Goal: Information Seeking & Learning: Learn about a topic

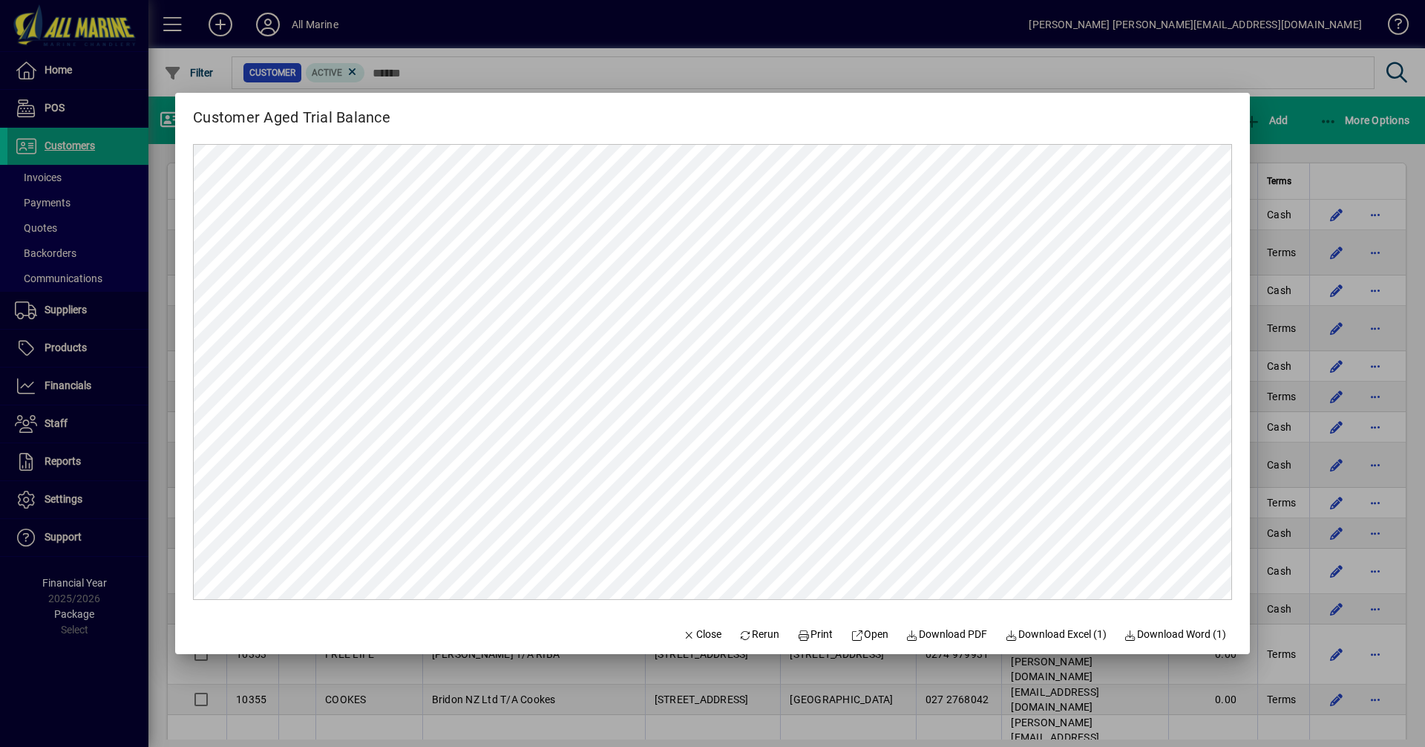
click at [1312, 134] on div at bounding box center [712, 373] width 1425 height 747
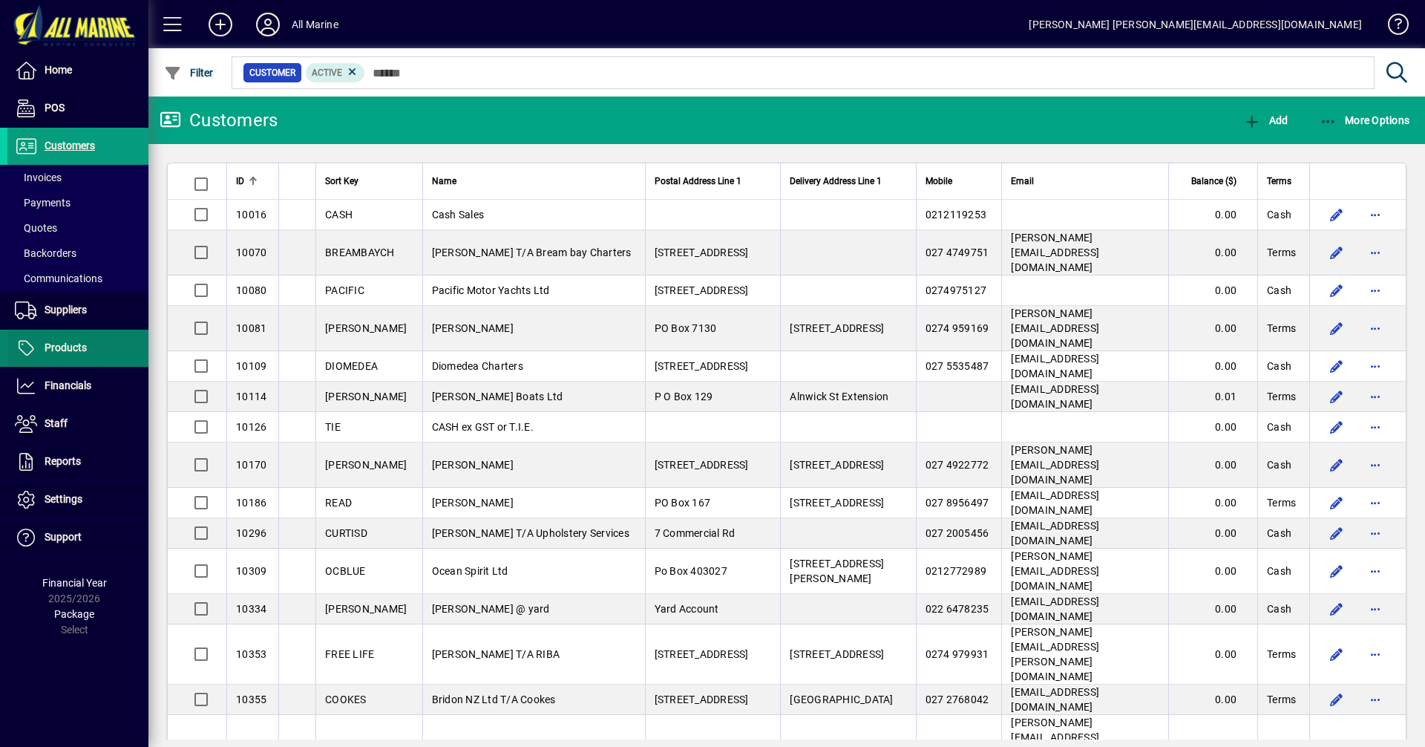
drag, startPoint x: 103, startPoint y: 351, endPoint x: 109, endPoint y: 333, distance: 18.8
click at [103, 351] on span at bounding box center [77, 348] width 141 height 36
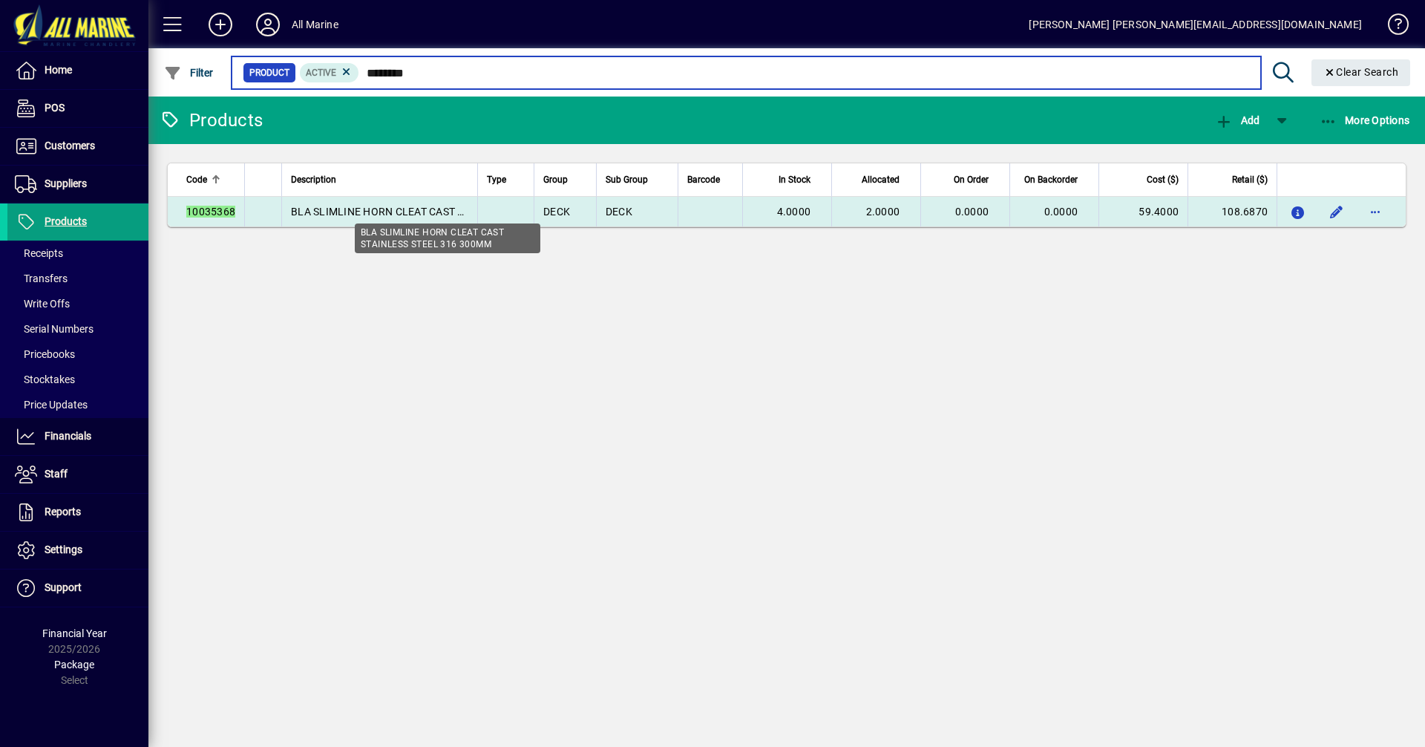
type input "********"
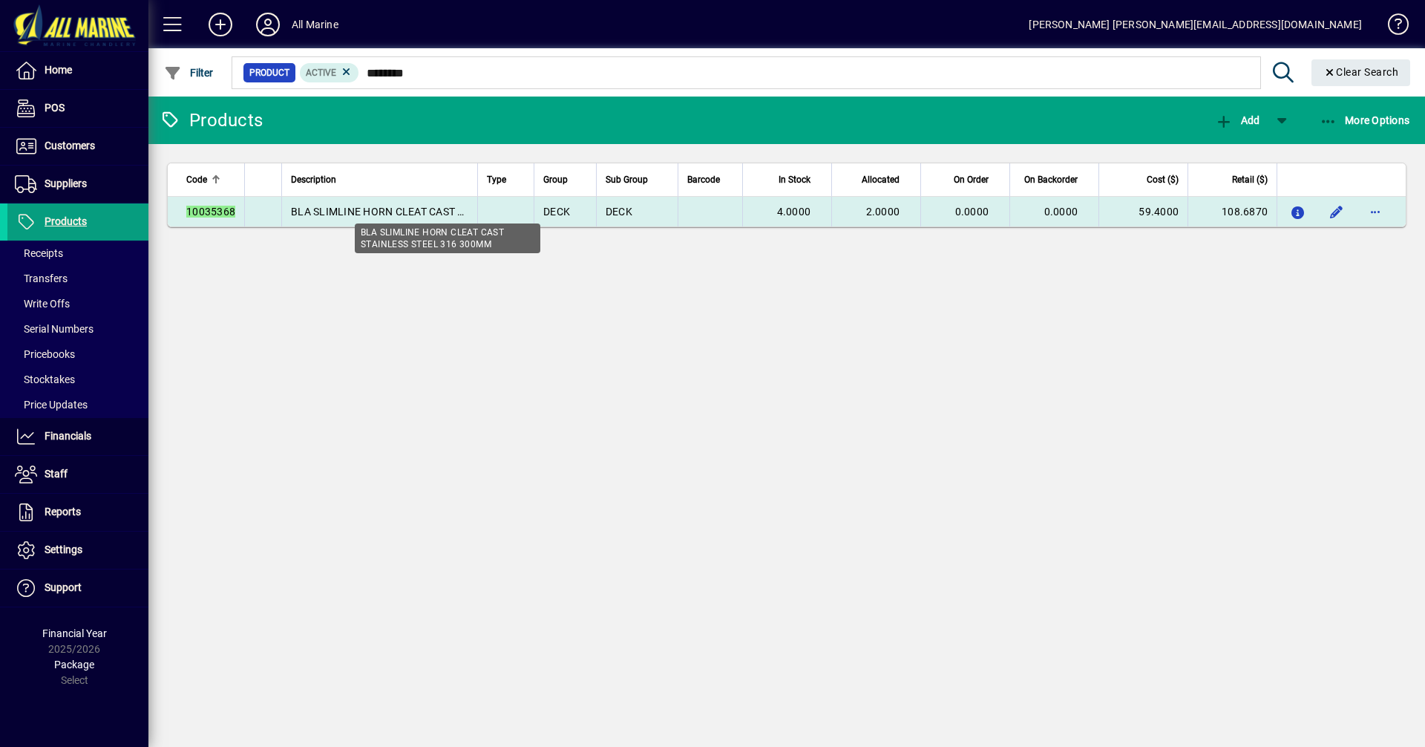
click at [438, 213] on span "BLA SLIMLINE HORN CLEAT CAST STAINLESS STEEL 316 300MM" at bounding box center [447, 212] width 313 height 12
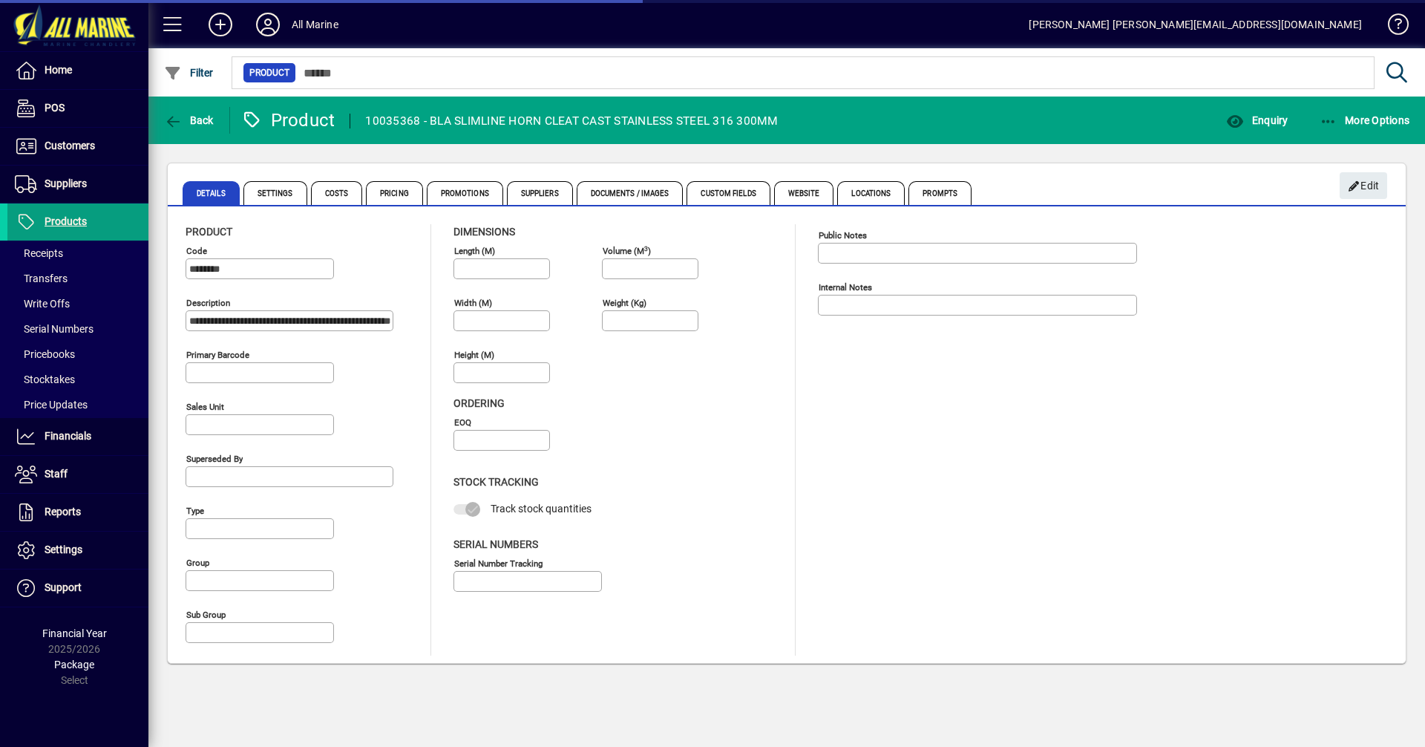
type input "**********"
type input "****"
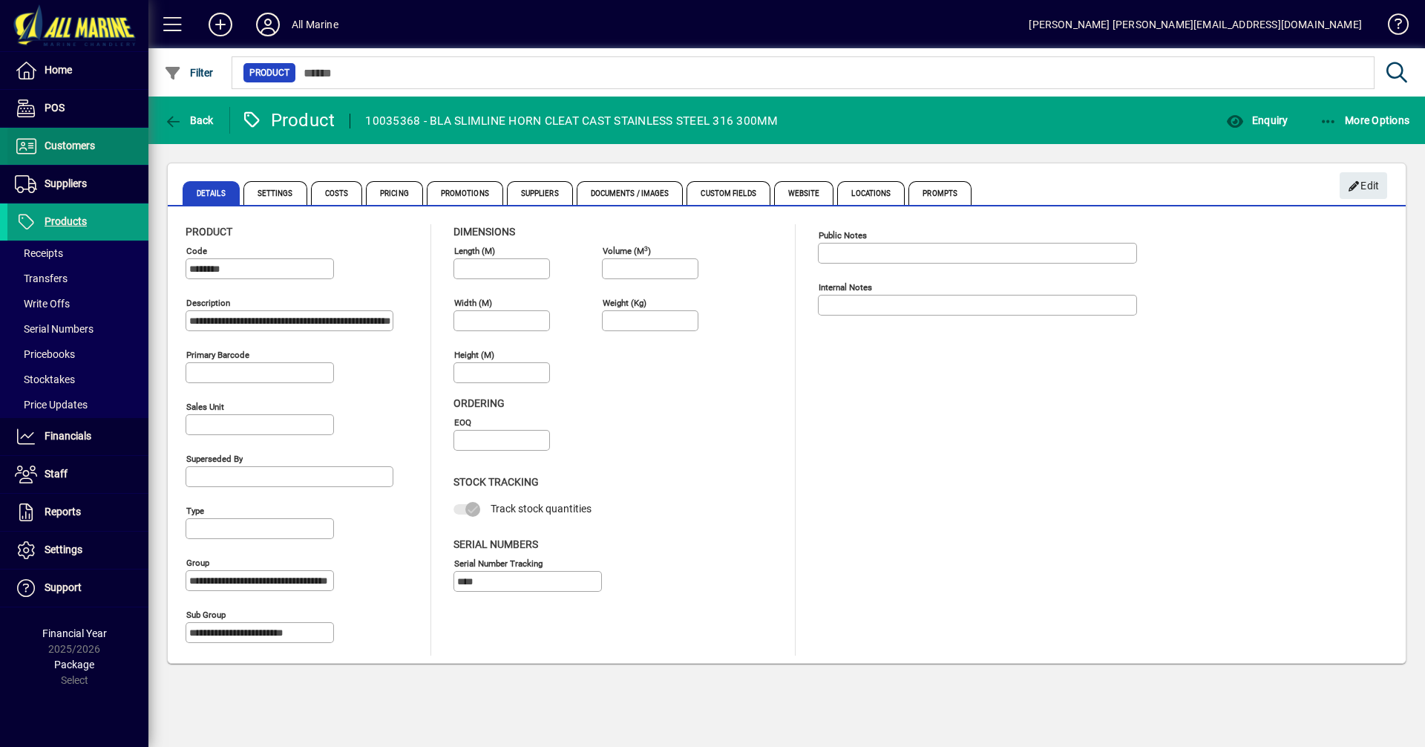
click at [58, 157] on span at bounding box center [77, 146] width 141 height 36
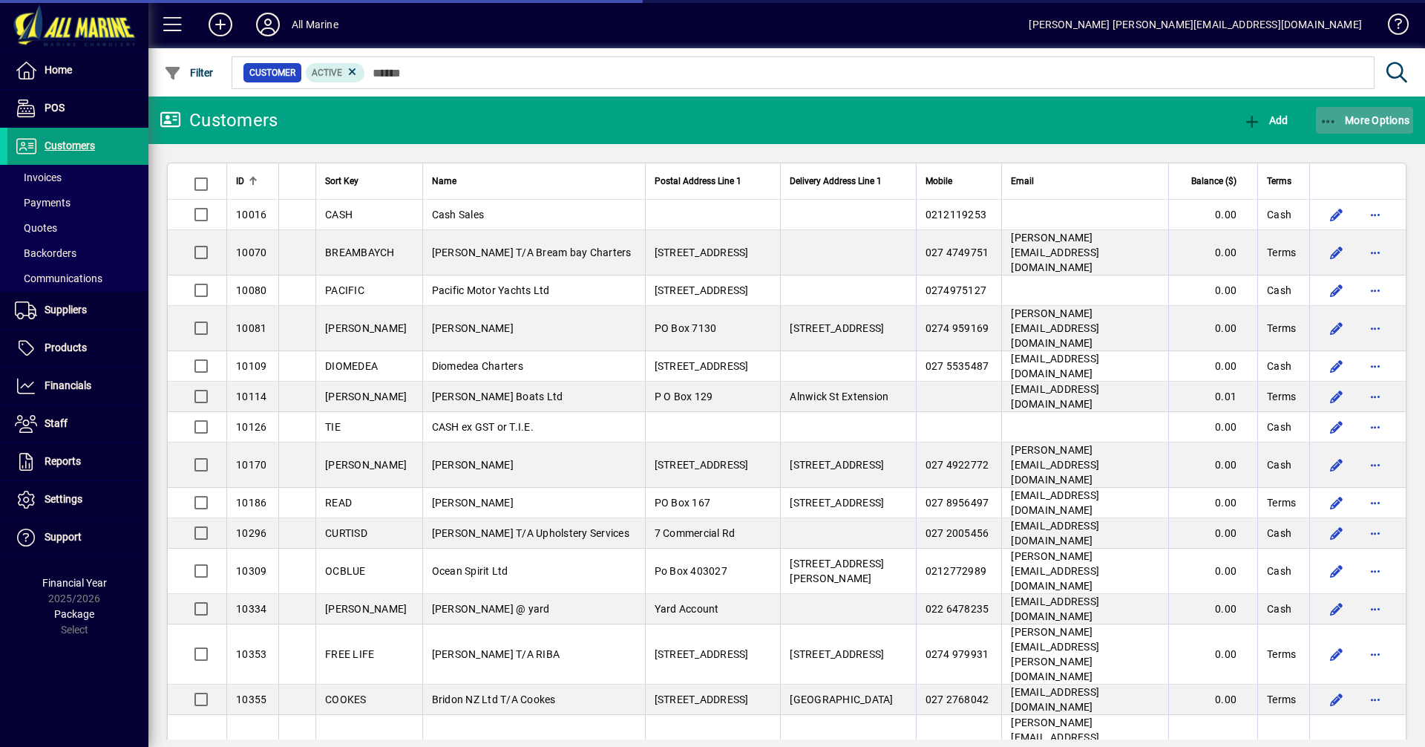
click at [1331, 118] on icon "button" at bounding box center [1329, 121] width 19 height 15
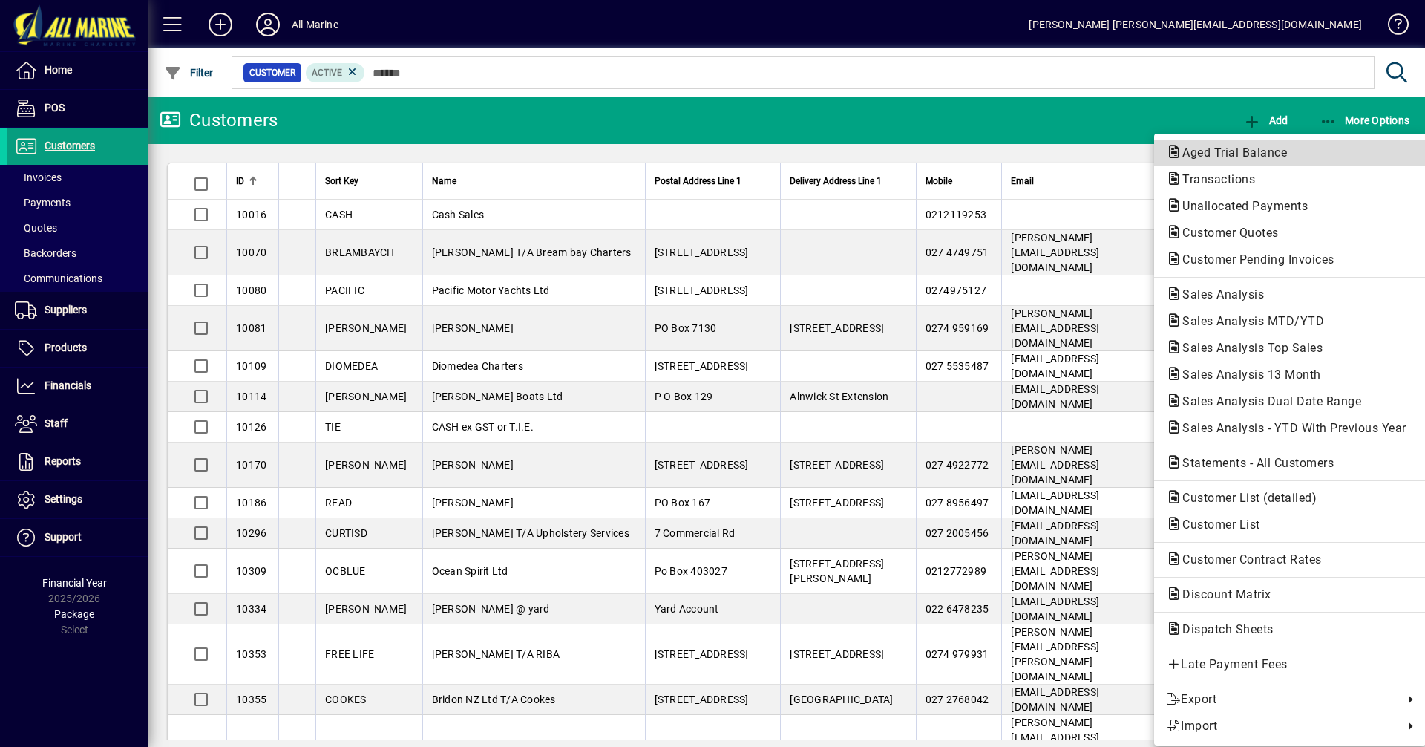
click at [1286, 147] on span "Aged Trial Balance" at bounding box center [1230, 153] width 128 height 14
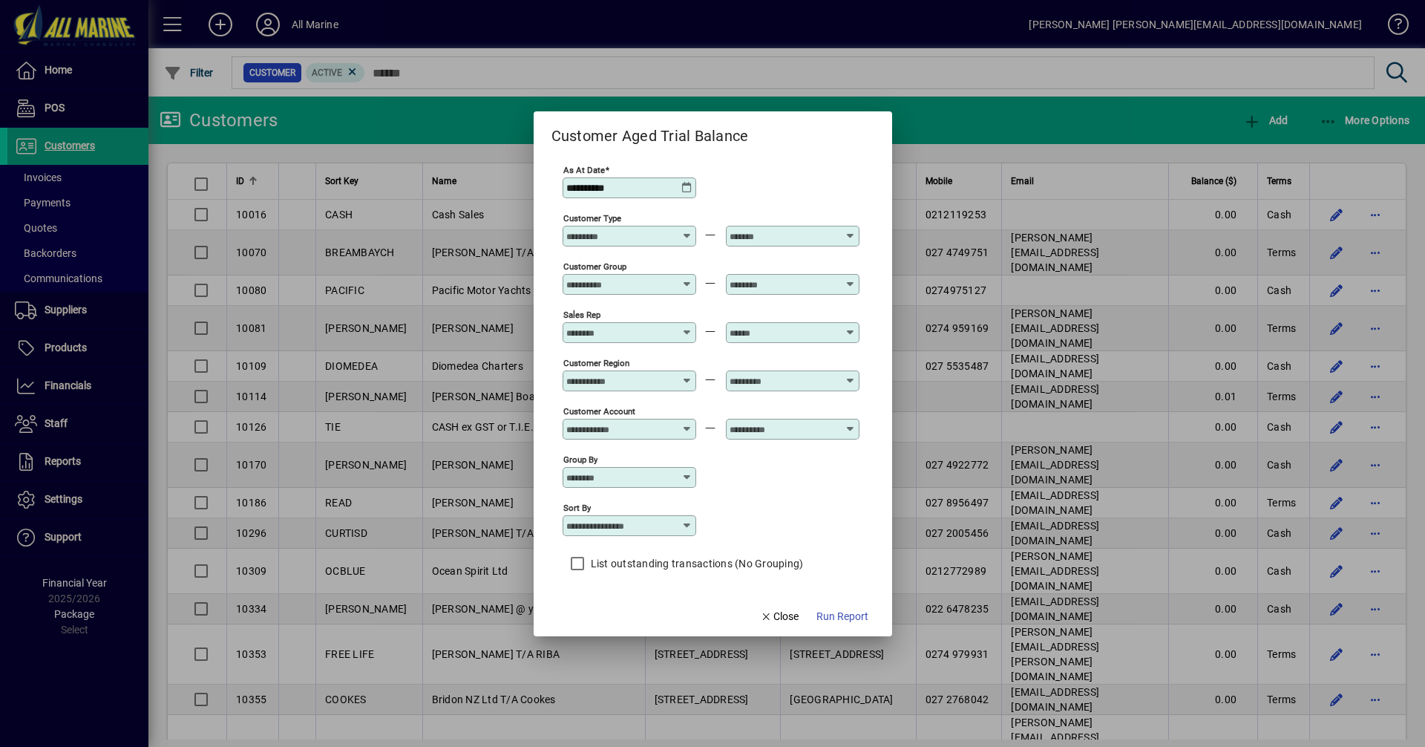
click at [1063, 120] on div at bounding box center [712, 373] width 1425 height 747
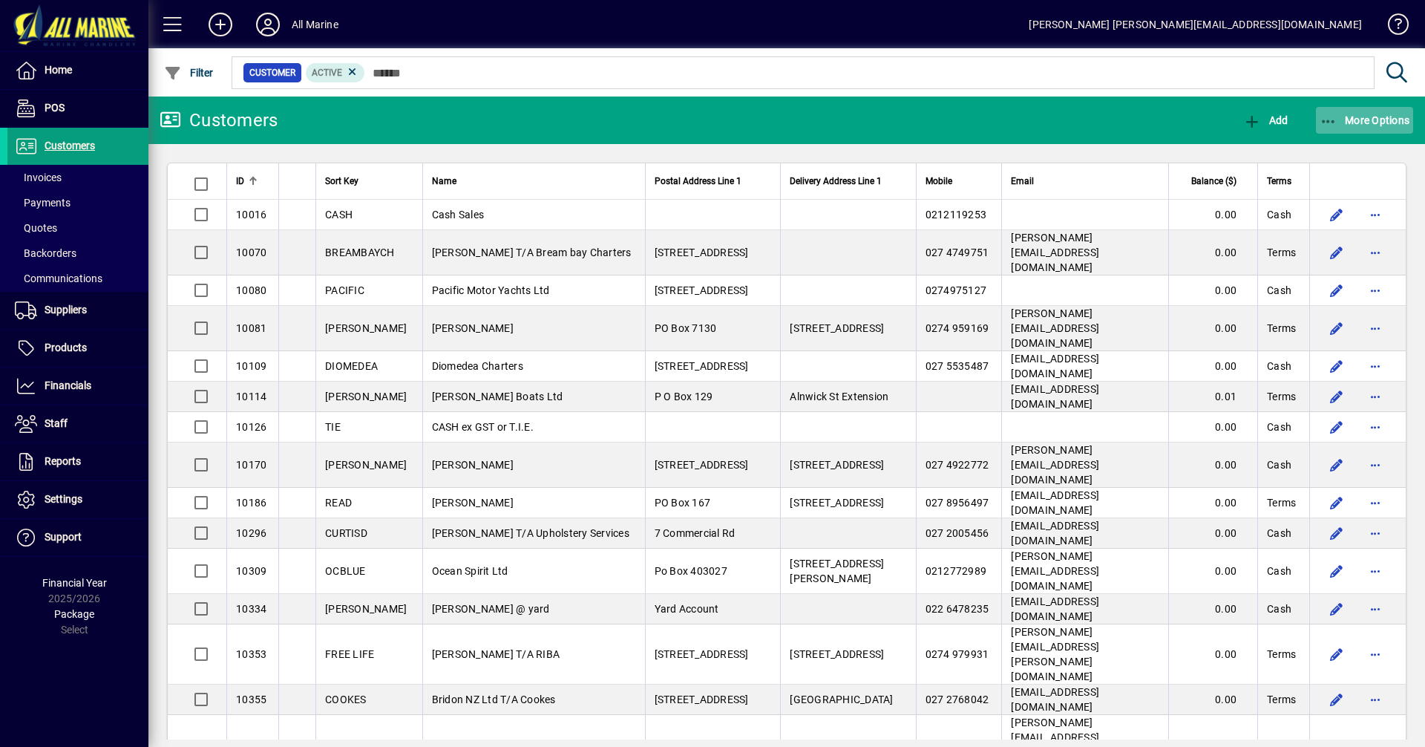
click at [1346, 121] on span "More Options" at bounding box center [1365, 120] width 91 height 12
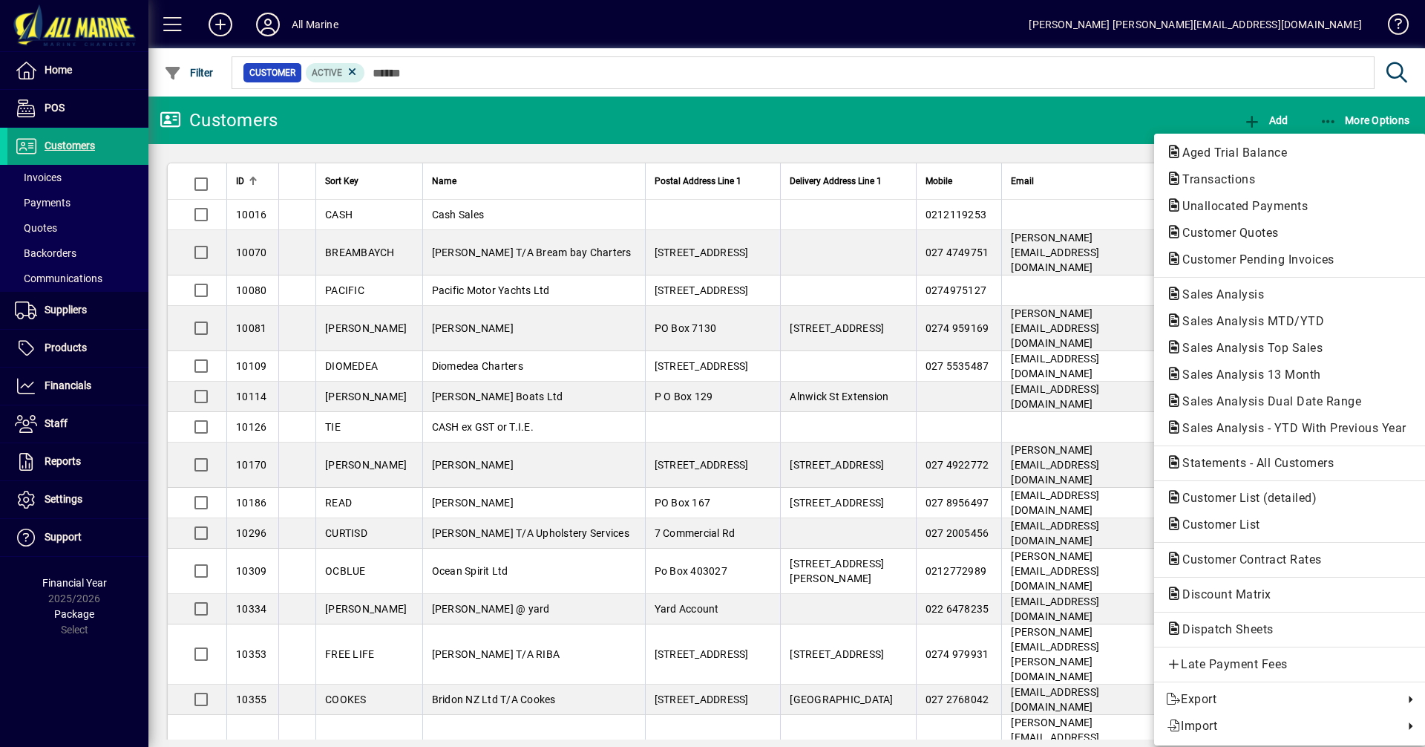
click at [1258, 145] on span "Aged Trial Balance" at bounding box center [1290, 153] width 248 height 18
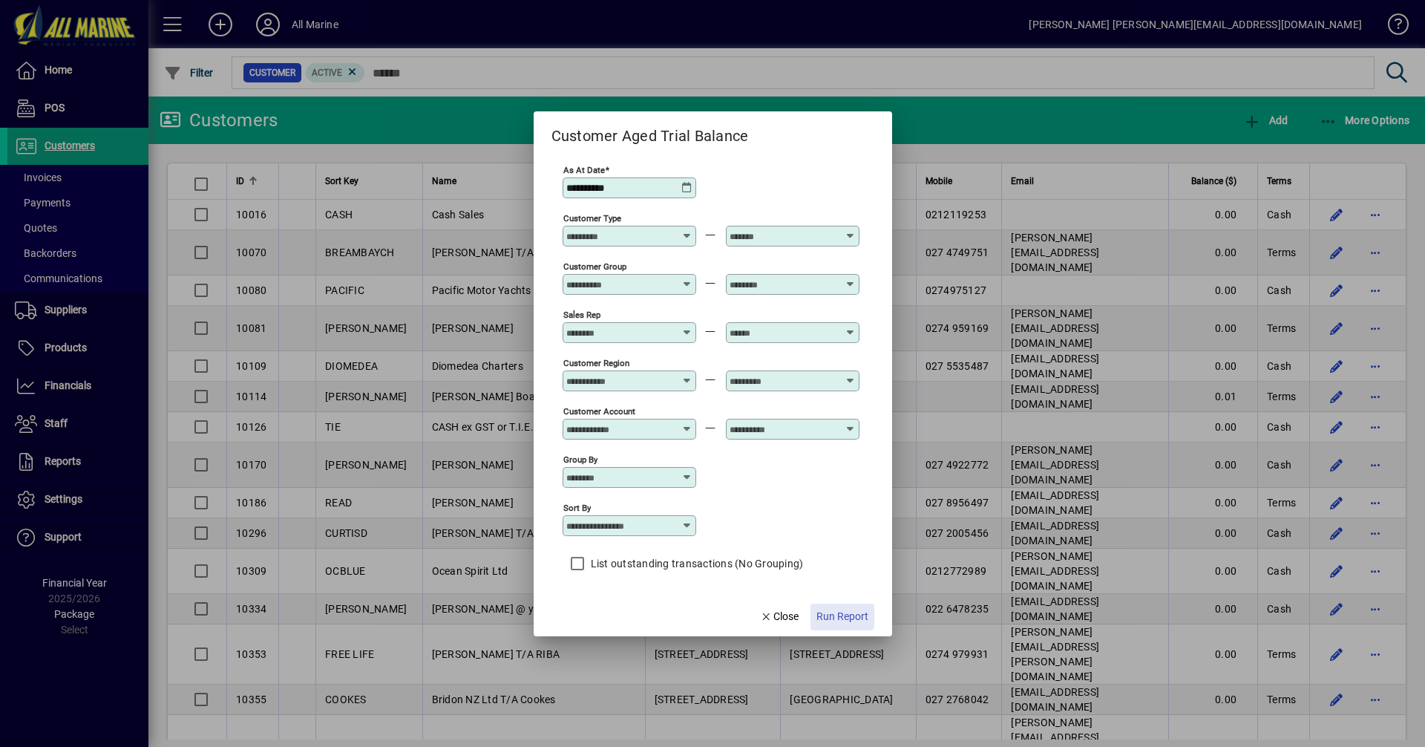
click at [833, 615] on span "Run Report" at bounding box center [843, 617] width 52 height 16
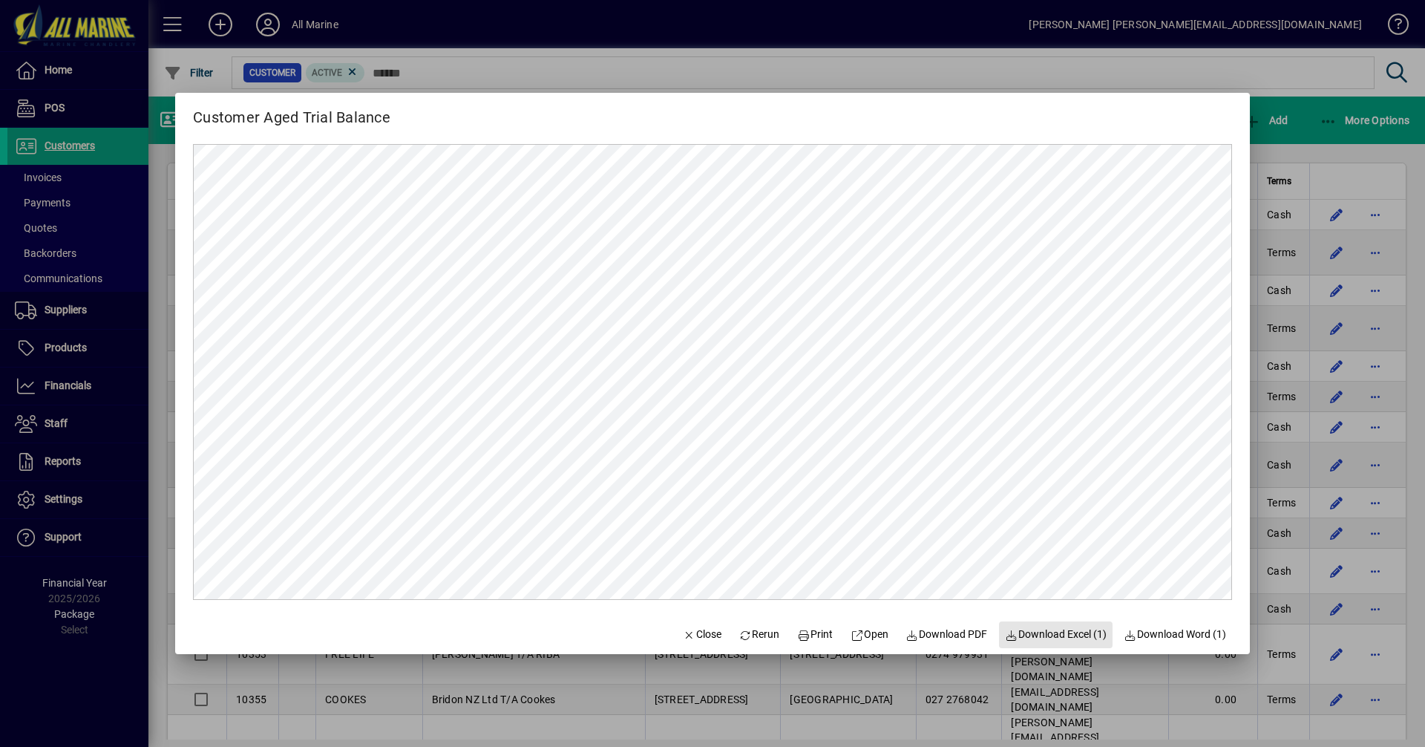
click at [1063, 633] on span "Download Excel (1)" at bounding box center [1056, 635] width 102 height 16
click at [1317, 142] on div at bounding box center [712, 373] width 1425 height 747
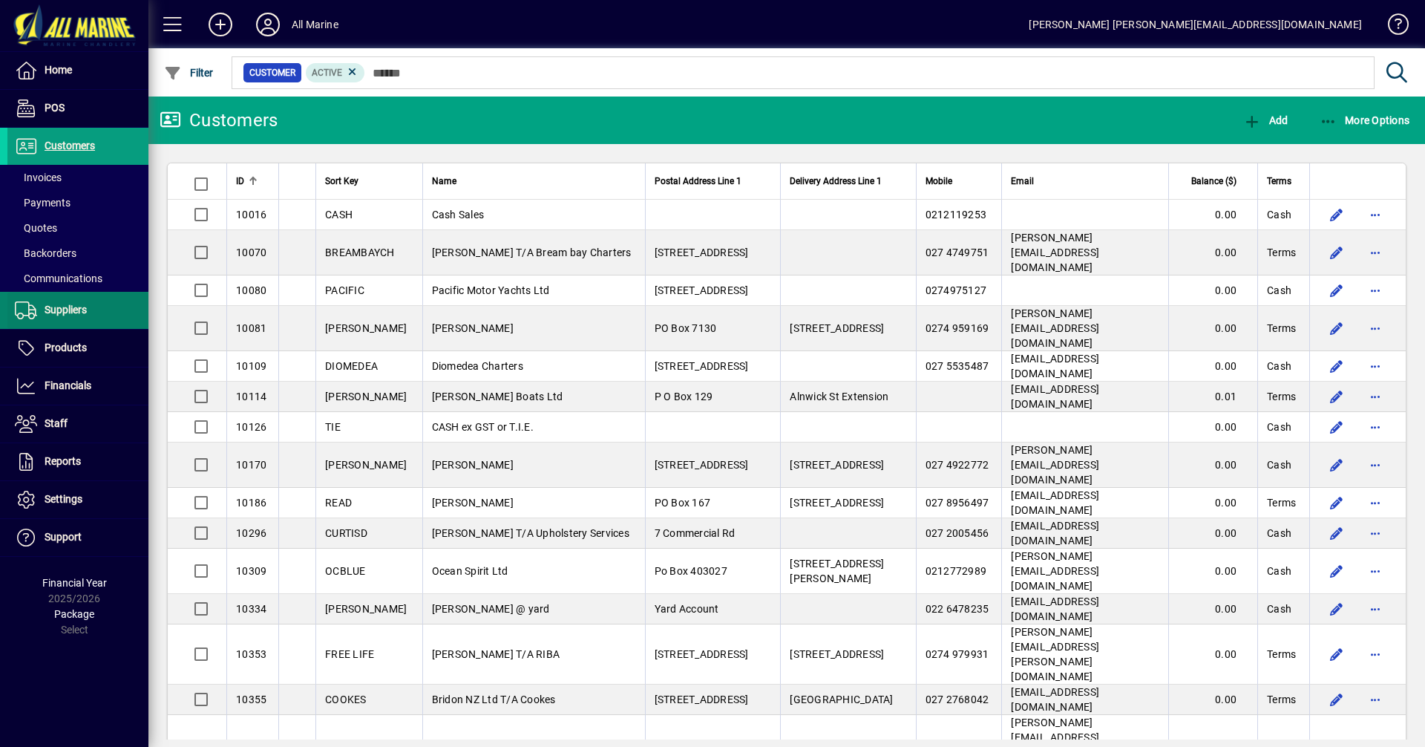
click at [72, 313] on span "Suppliers" at bounding box center [66, 310] width 42 height 12
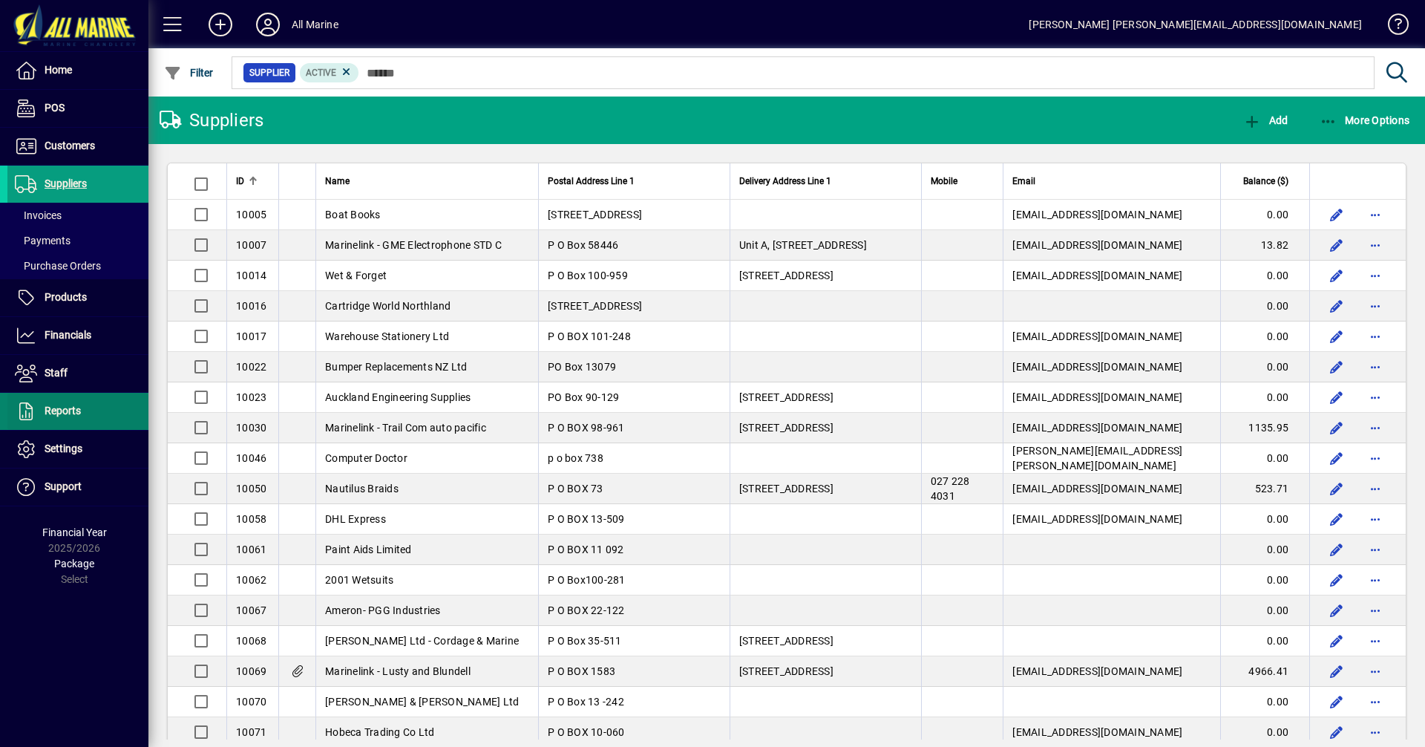
click at [64, 423] on span at bounding box center [77, 411] width 141 height 36
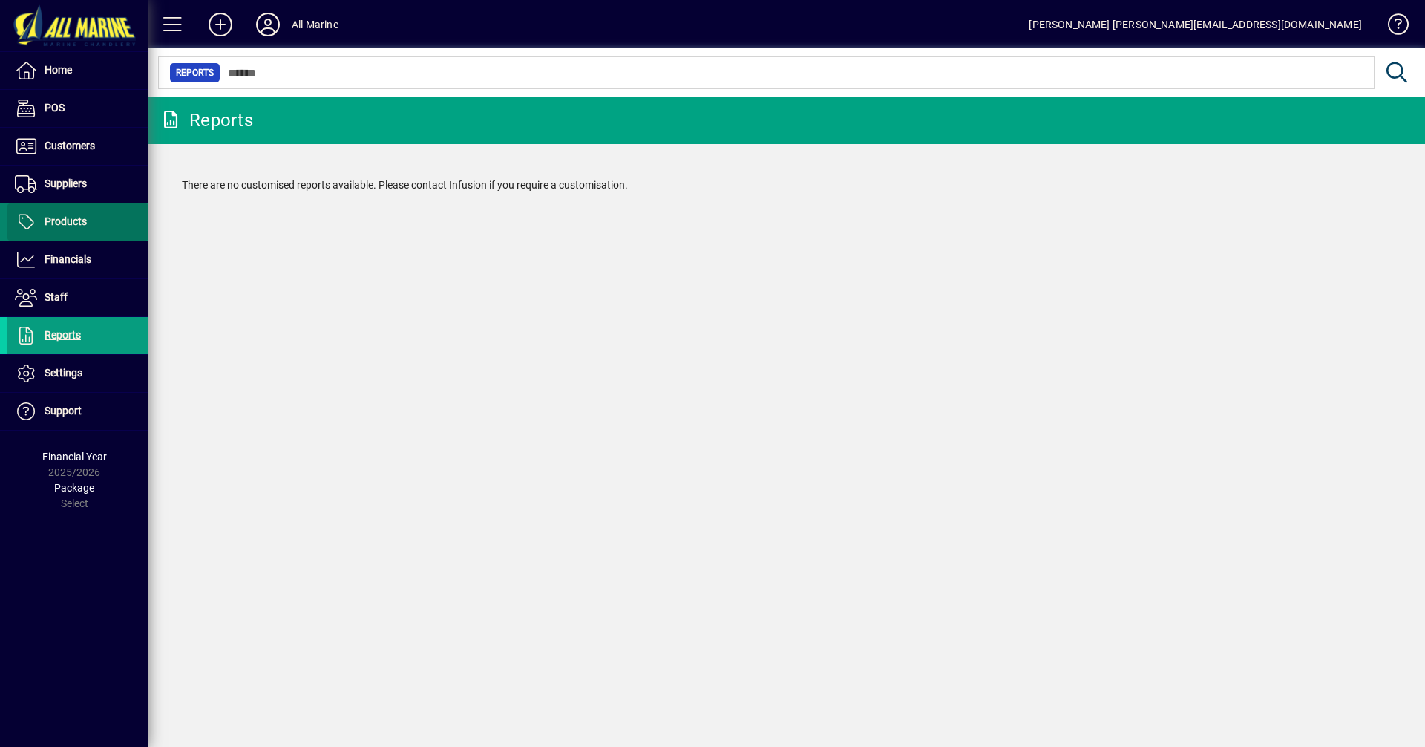
click at [82, 224] on span "Products" at bounding box center [66, 221] width 42 height 12
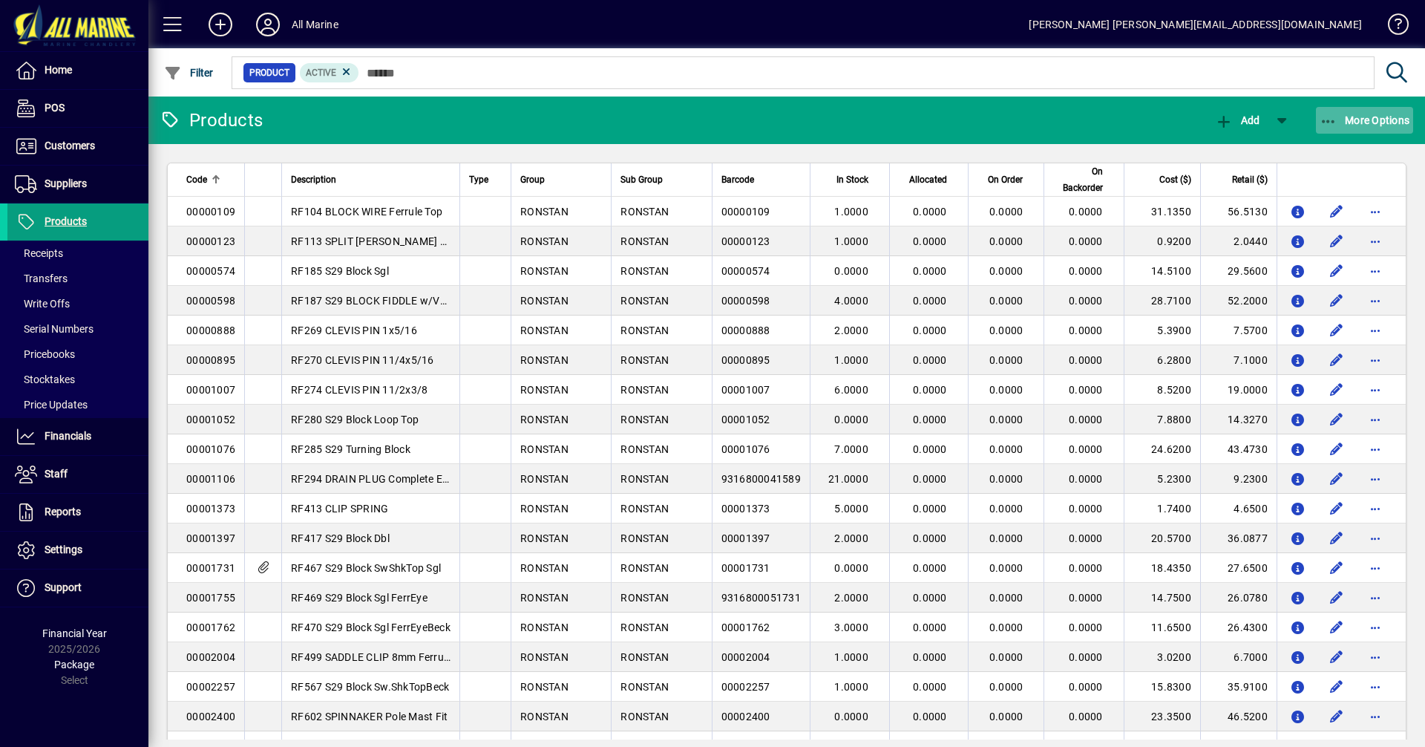
click at [1343, 123] on span "More Options" at bounding box center [1365, 120] width 91 height 12
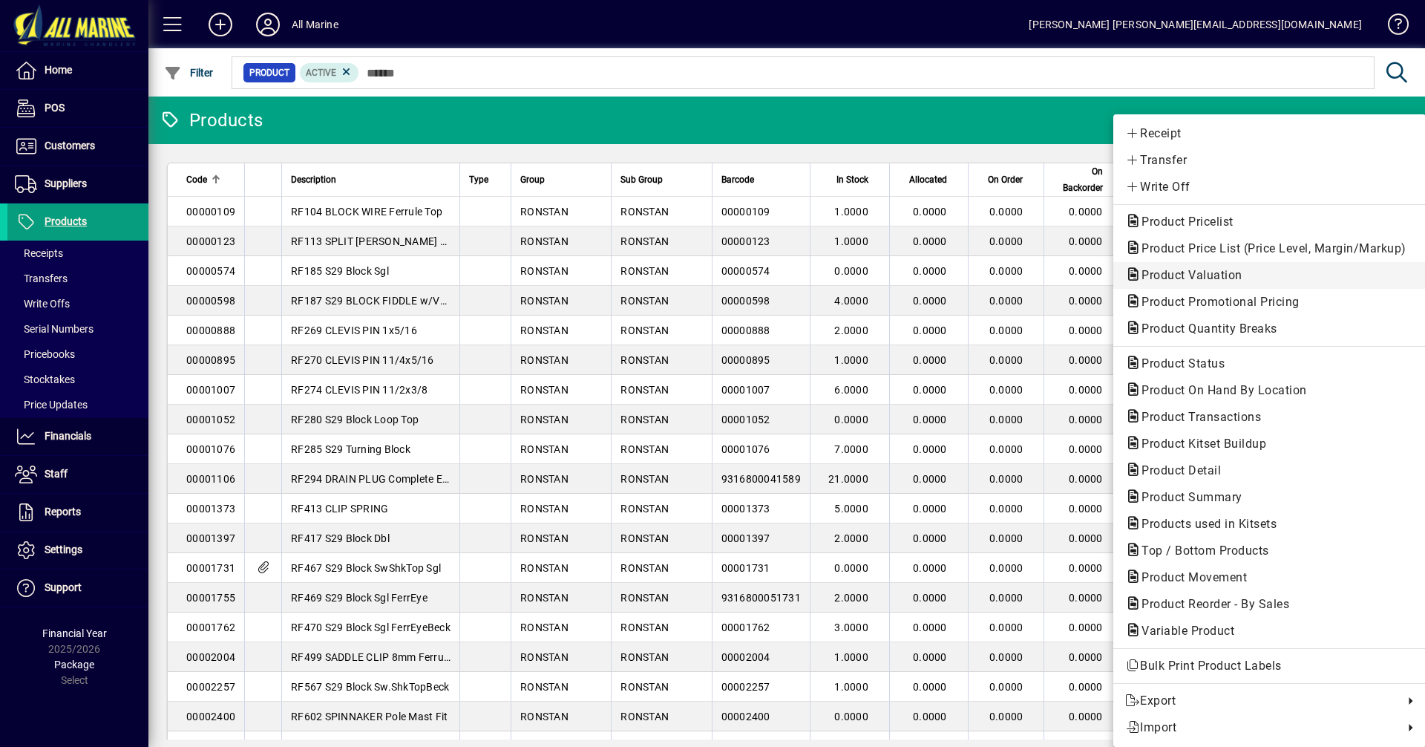
click at [1218, 275] on span "Product Valuation" at bounding box center [1188, 275] width 125 height 14
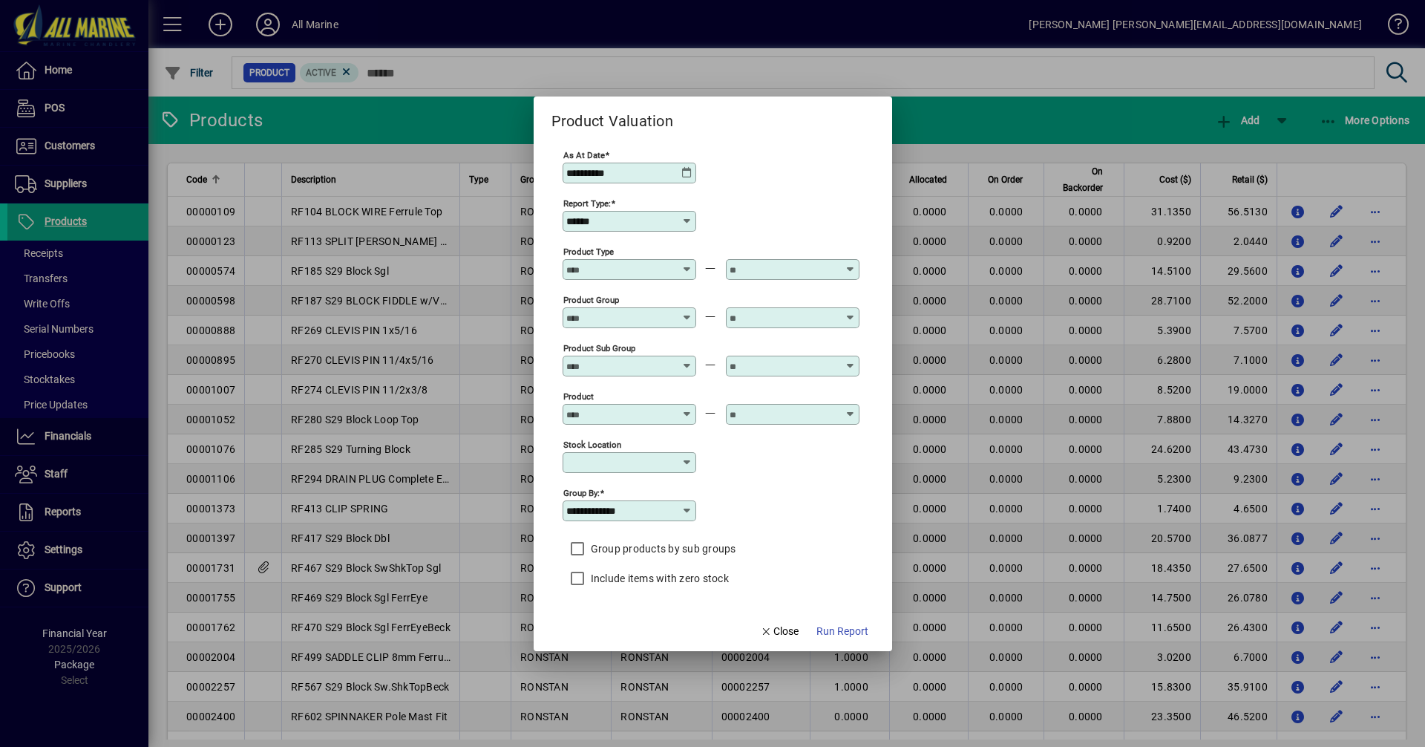
click at [653, 223] on input "******" at bounding box center [623, 221] width 115 height 12
click at [613, 307] on mat-option "Summary" at bounding box center [598, 296] width 71 height 39
type input "*******"
click at [846, 635] on span "Run Report" at bounding box center [843, 632] width 52 height 16
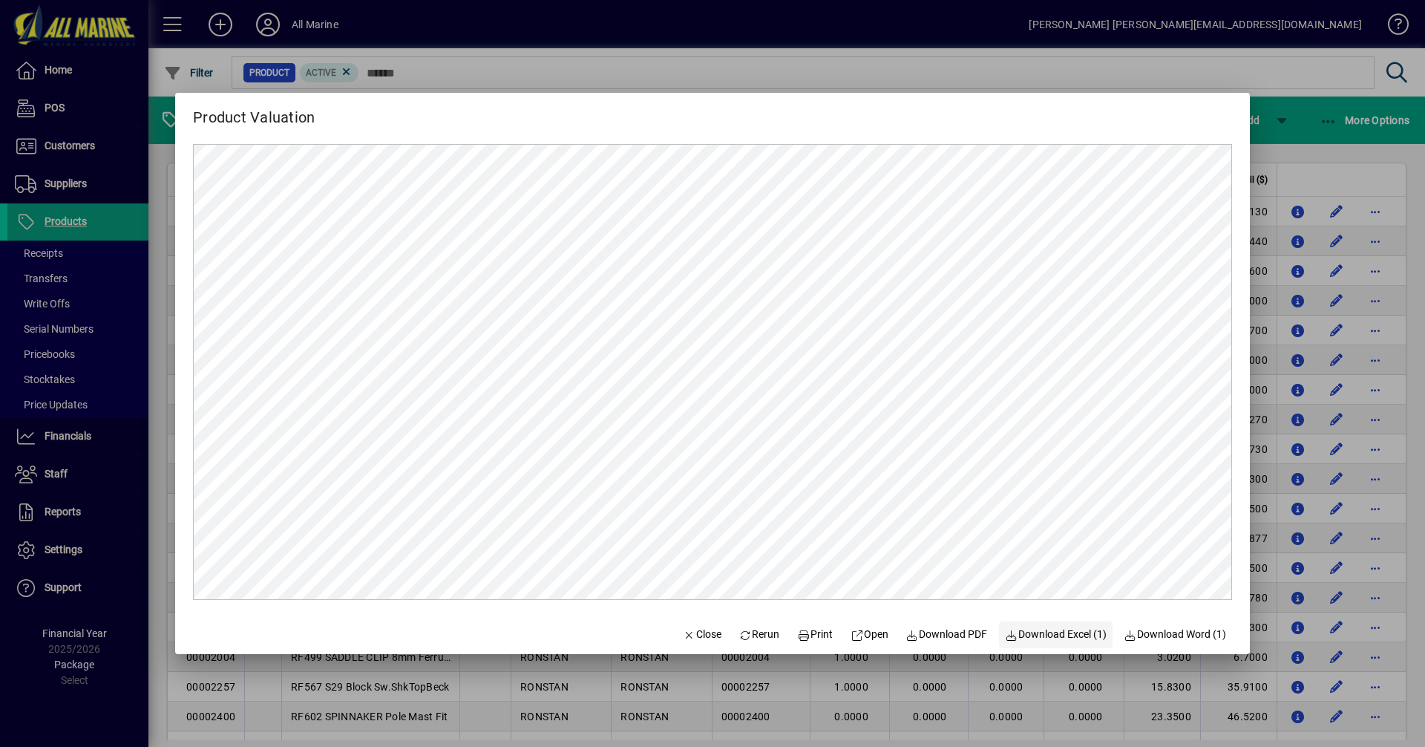
click at [1054, 634] on span "Download Excel (1)" at bounding box center [1056, 635] width 102 height 16
click at [1301, 137] on div at bounding box center [712, 373] width 1425 height 747
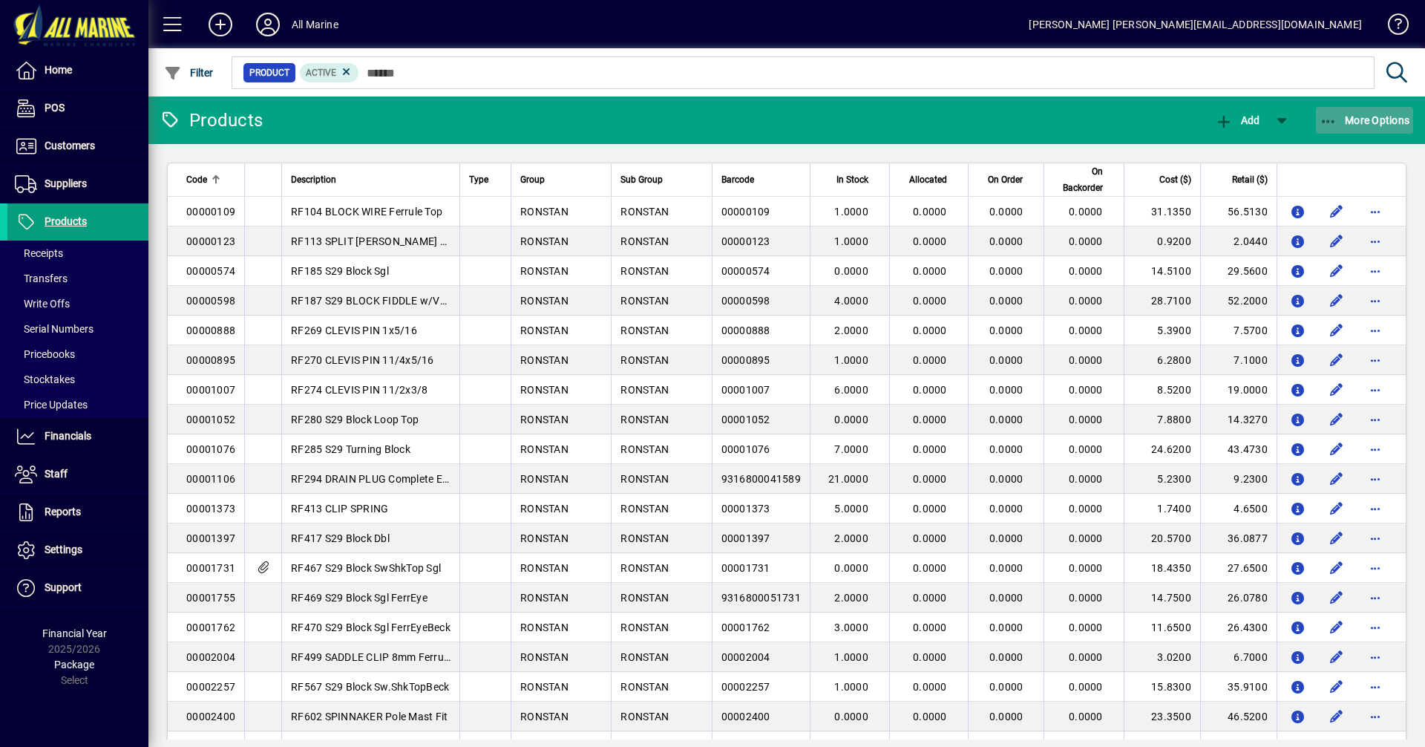
click at [1375, 111] on span "button" at bounding box center [1365, 120] width 98 height 36
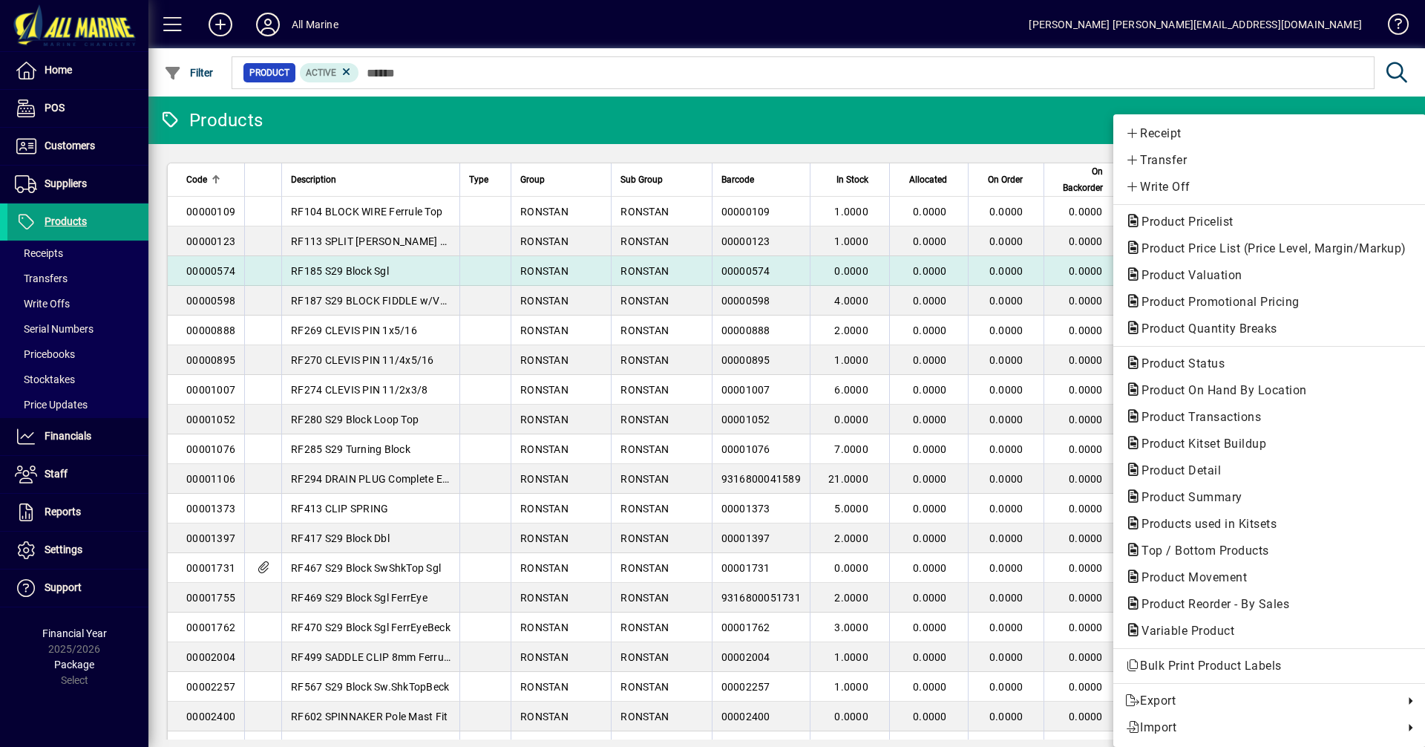
click at [1212, 269] on span "Product Valuation" at bounding box center [1188, 275] width 125 height 14
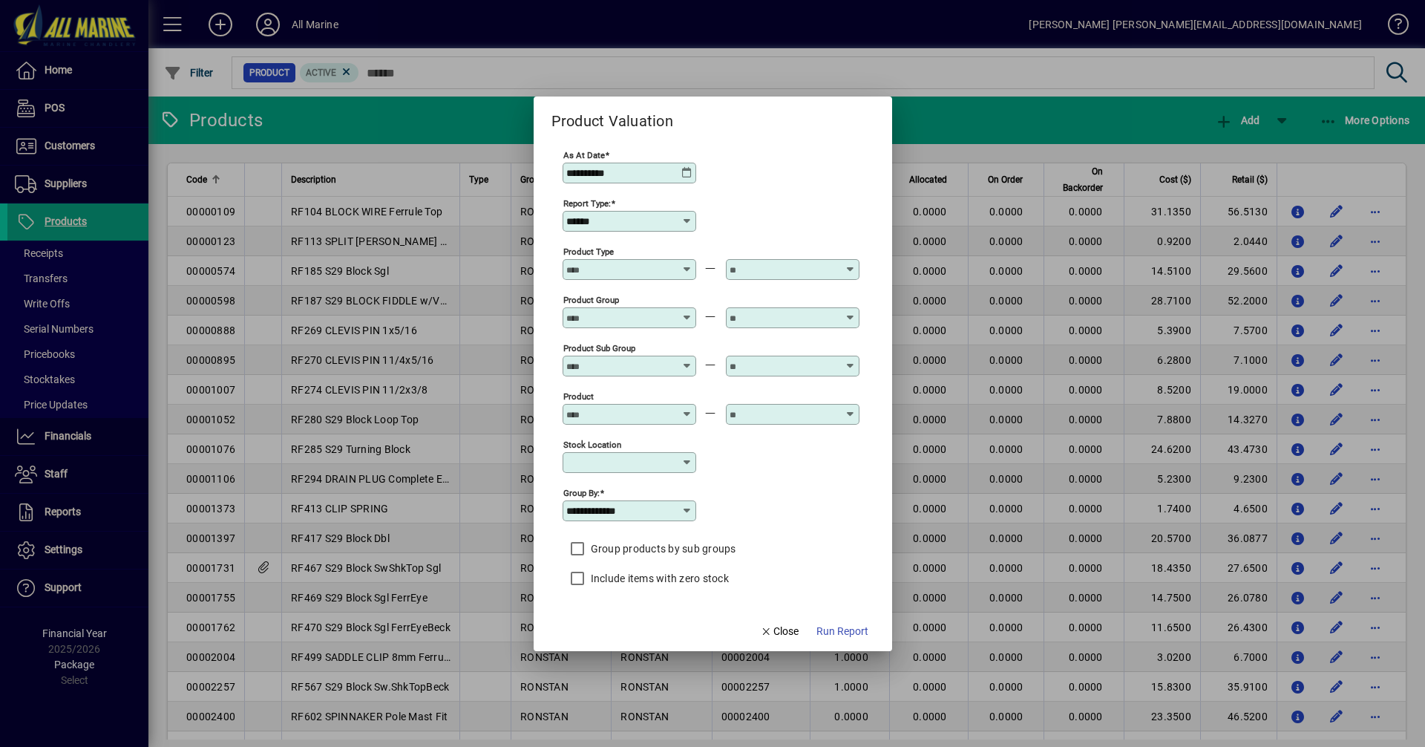
drag, startPoint x: 669, startPoint y: 260, endPoint x: 673, endPoint y: 267, distance: 7.6
click at [670, 265] on div "Product Type" at bounding box center [630, 269] width 134 height 21
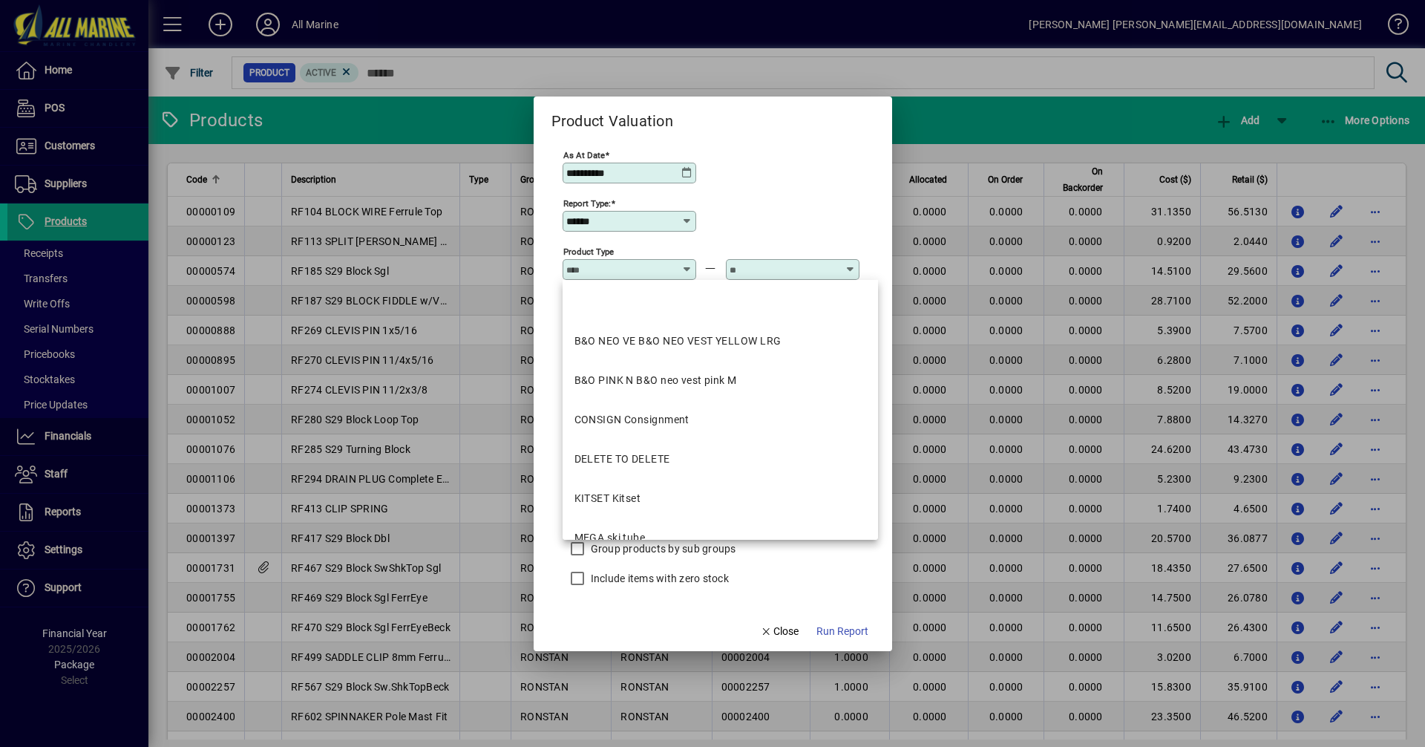
click at [673, 267] on input "Product Type" at bounding box center [620, 270] width 108 height 12
click at [747, 214] on div "Report Type: ******" at bounding box center [711, 220] width 297 height 48
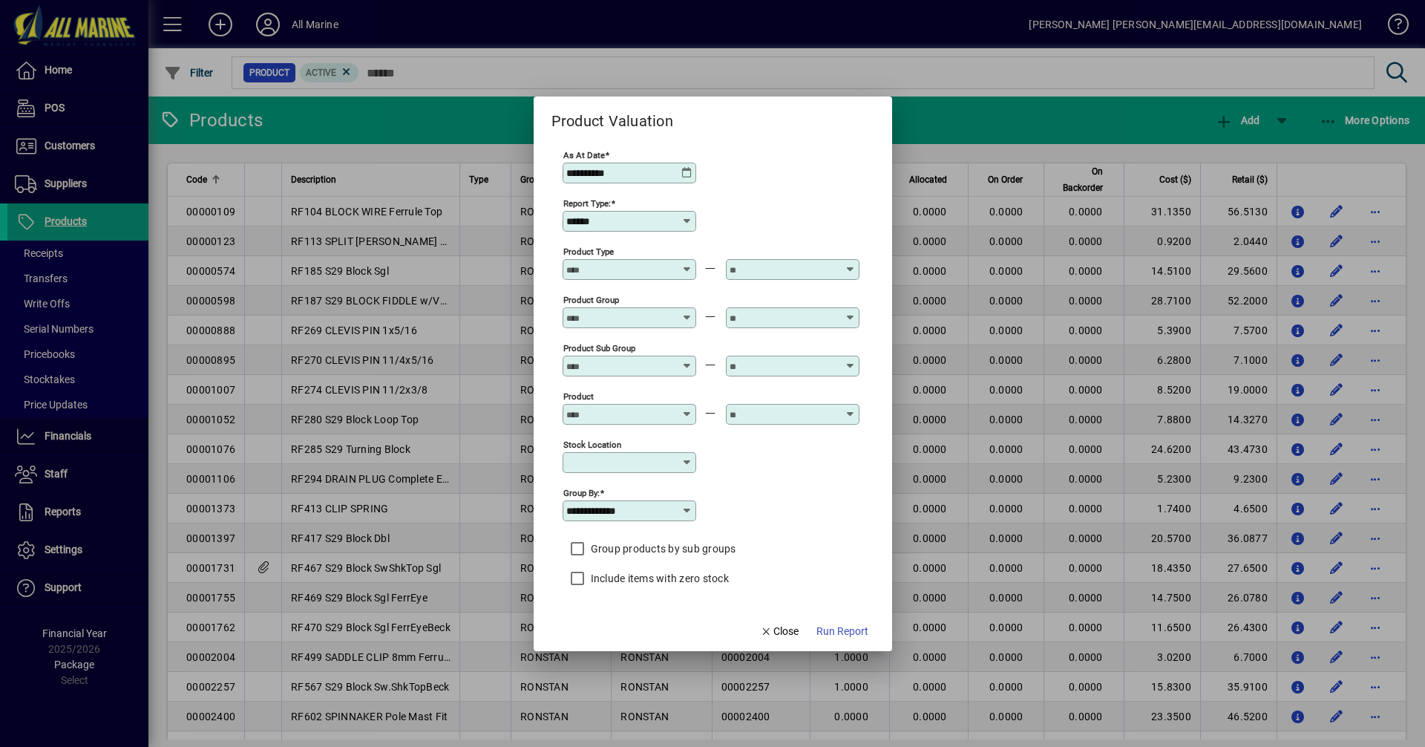
click at [645, 468] on input "Stock Location" at bounding box center [623, 463] width 115 height 12
click at [645, 467] on input "Stock Location" at bounding box center [623, 463] width 115 height 12
click at [726, 436] on div at bounding box center [793, 433] width 134 height 16
click at [633, 417] on input "Product" at bounding box center [620, 414] width 108 height 12
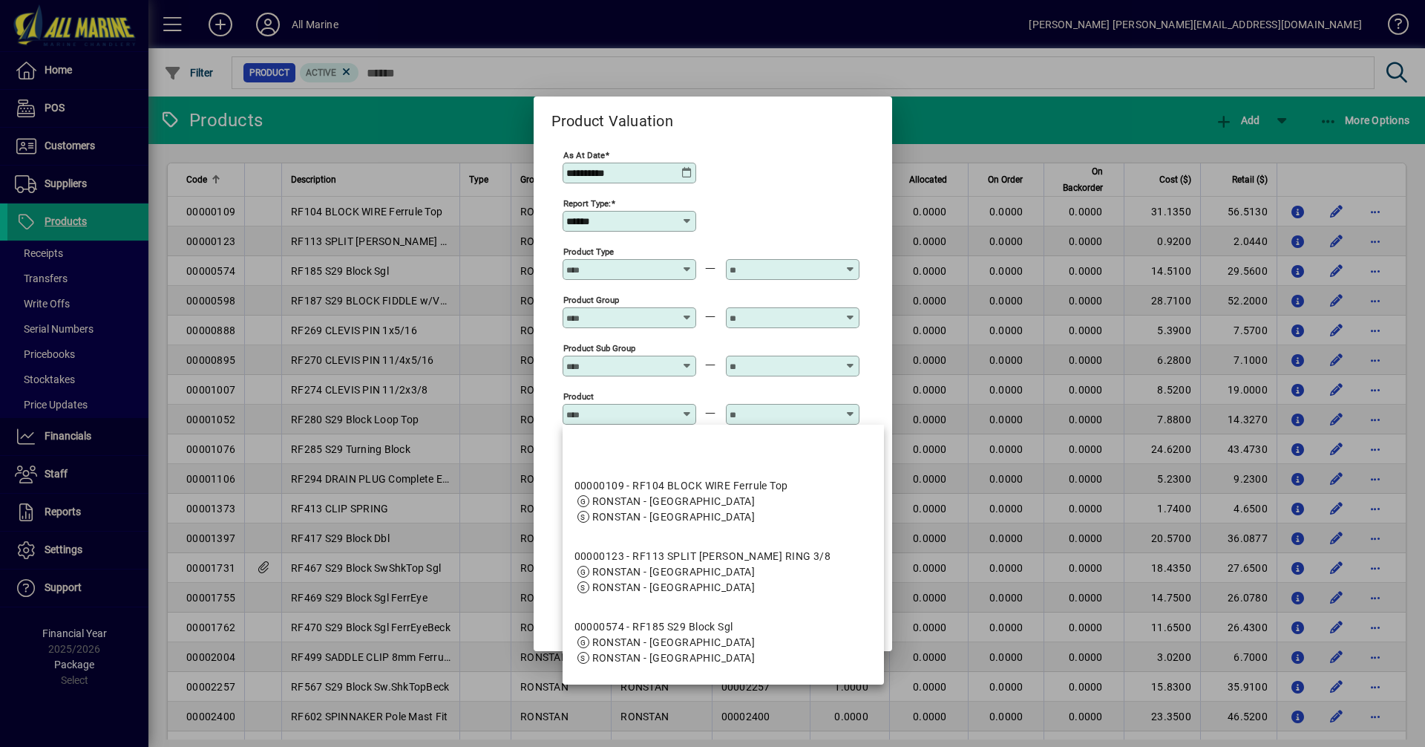
click at [635, 414] on input "Product" at bounding box center [620, 414] width 108 height 12
click at [620, 393] on div "Product" at bounding box center [630, 407] width 134 height 36
click at [645, 386] on div at bounding box center [630, 384] width 134 height 16
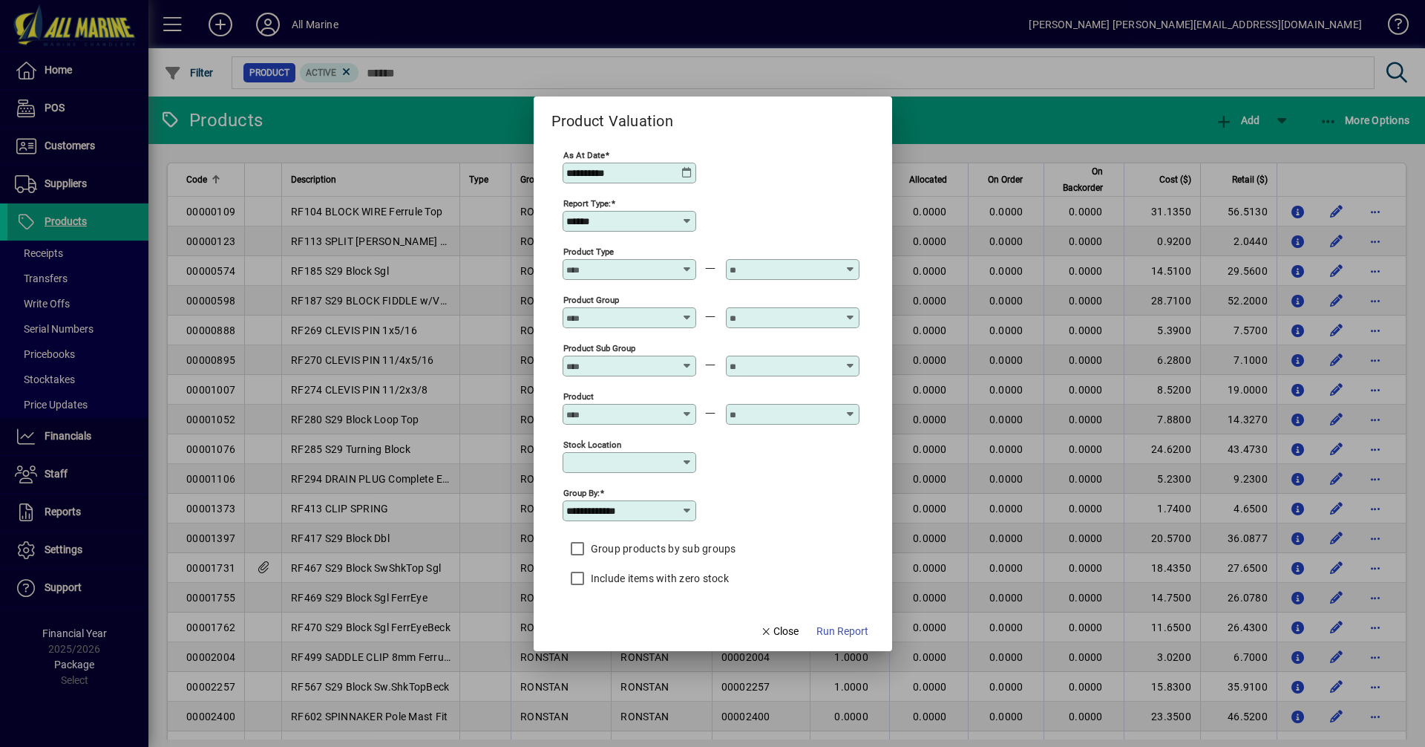
click at [660, 412] on input "Product" at bounding box center [620, 414] width 108 height 12
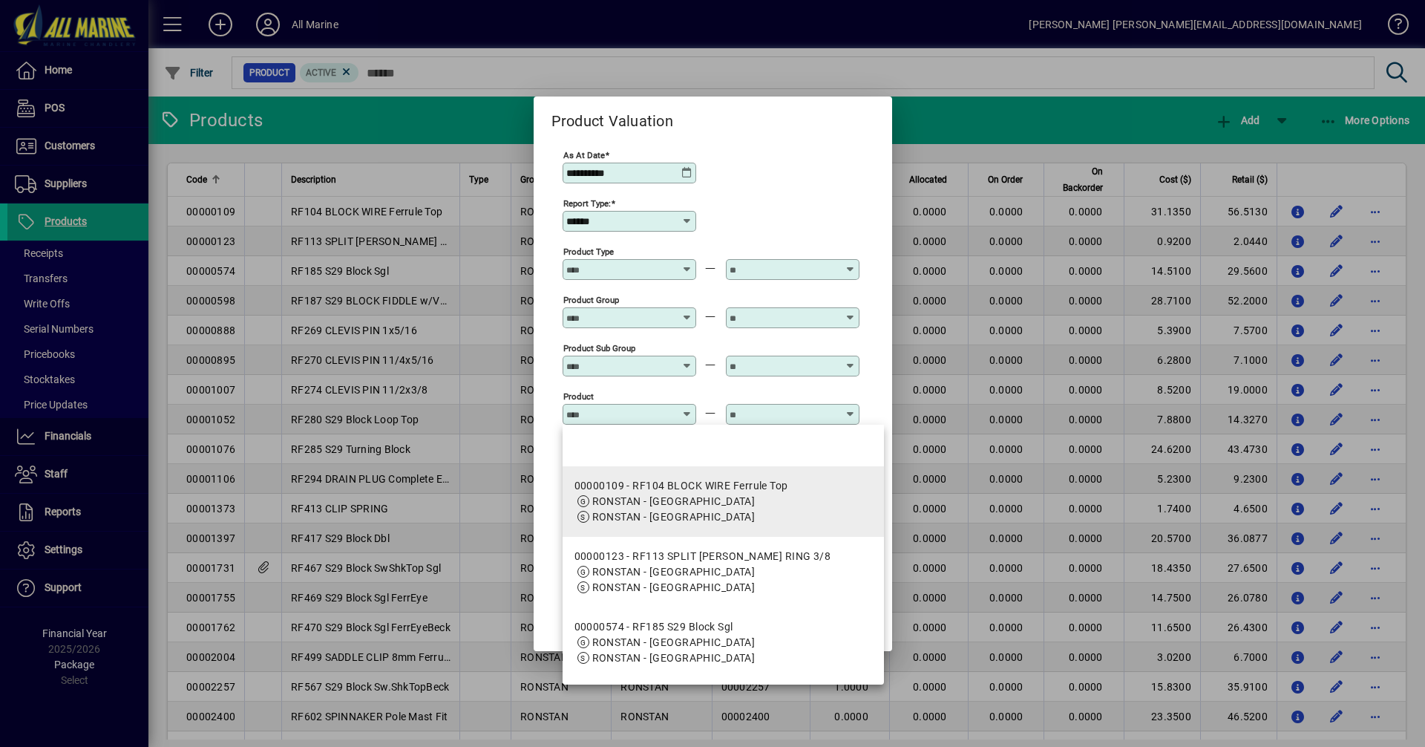
click at [646, 475] on mat-option "00000109 - RF104 BLOCK WIRE Ferrule Top RONSTAN - [GEOGRAPHIC_DATA] [GEOGRAPHIC…" at bounding box center [724, 501] width 322 height 71
type input "**********"
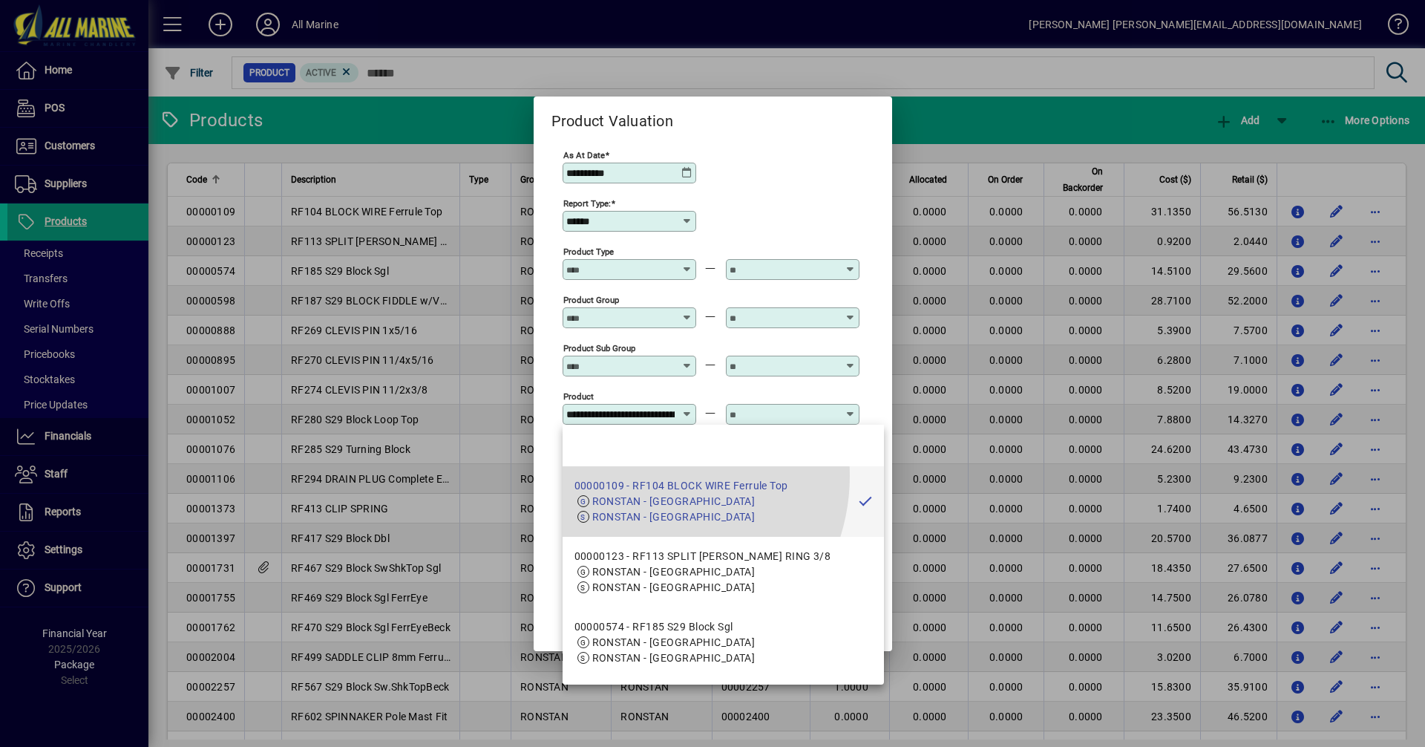
scroll to position [0, 101]
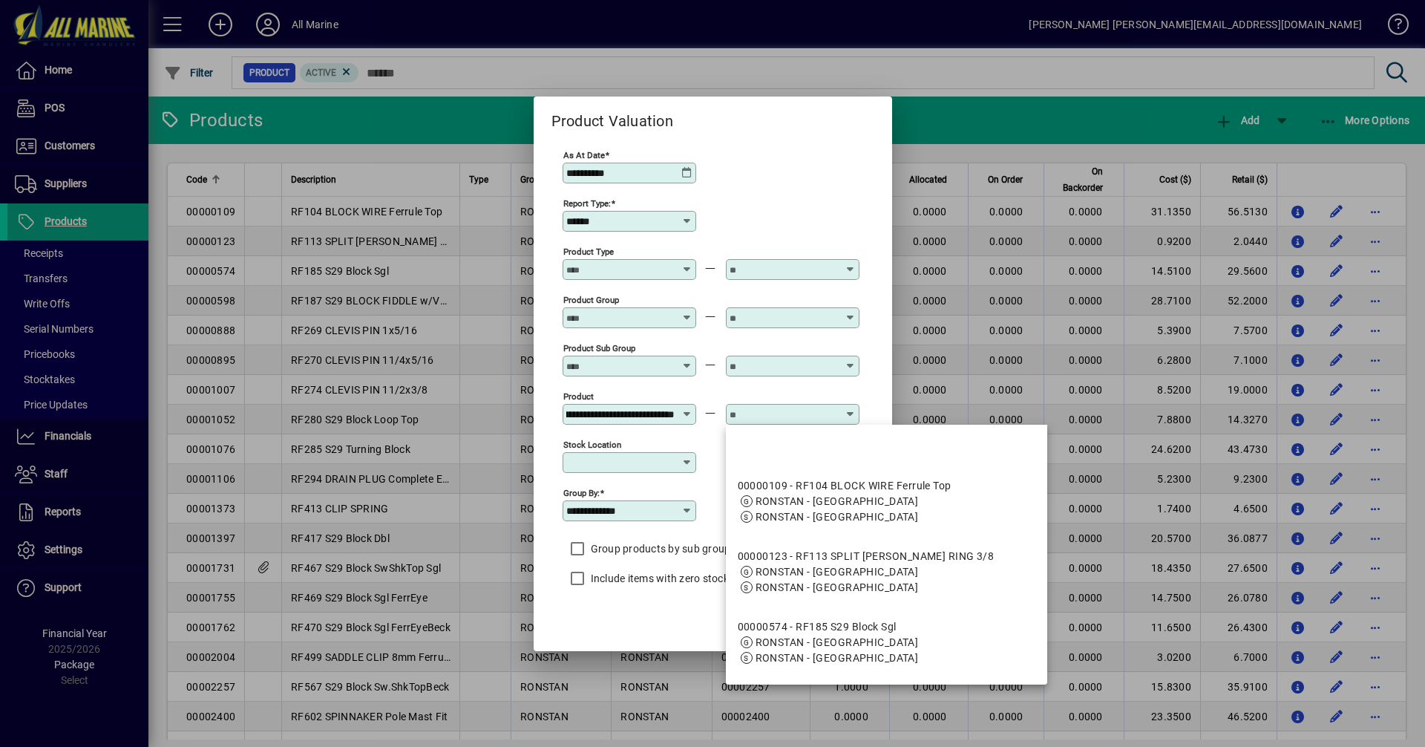
click at [777, 416] on input "text" at bounding box center [784, 414] width 108 height 12
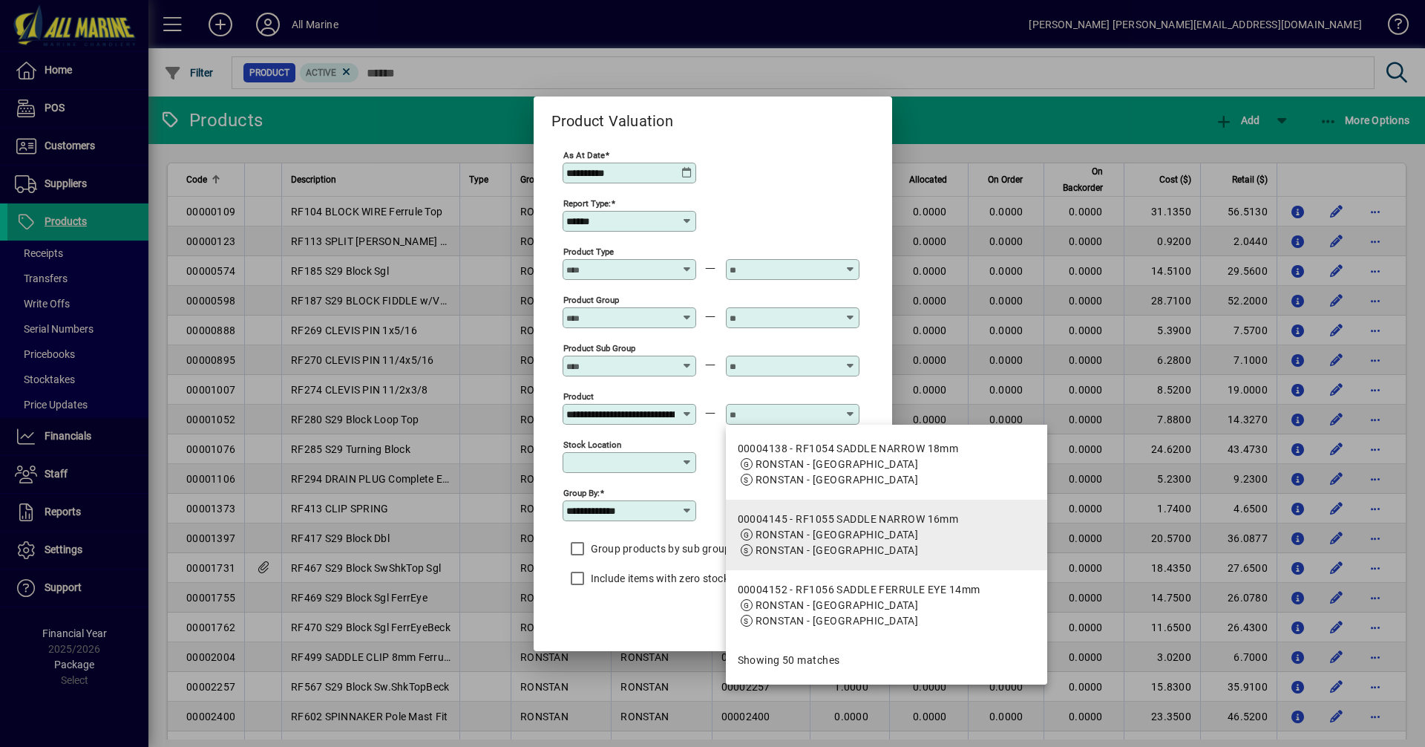
scroll to position [3354, 0]
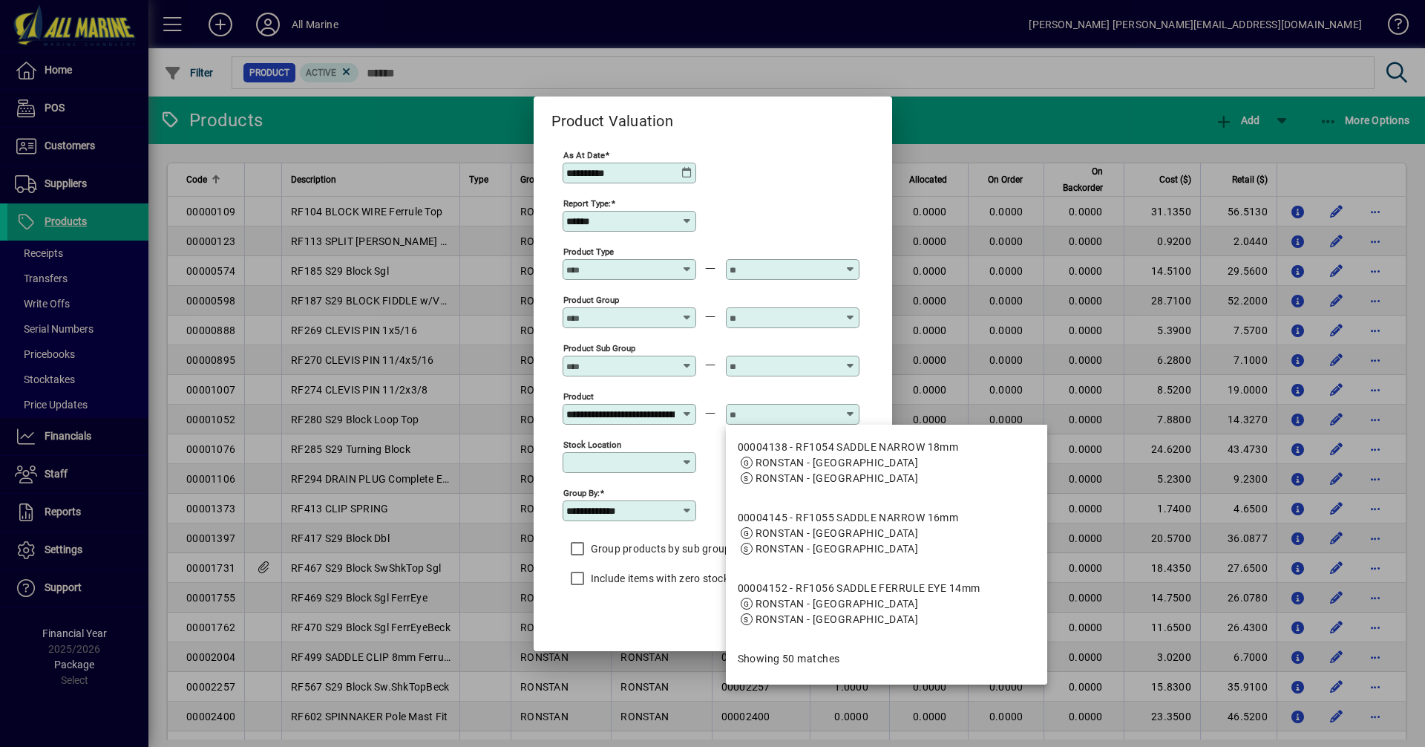
click at [797, 171] on div "**********" at bounding box center [711, 172] width 297 height 48
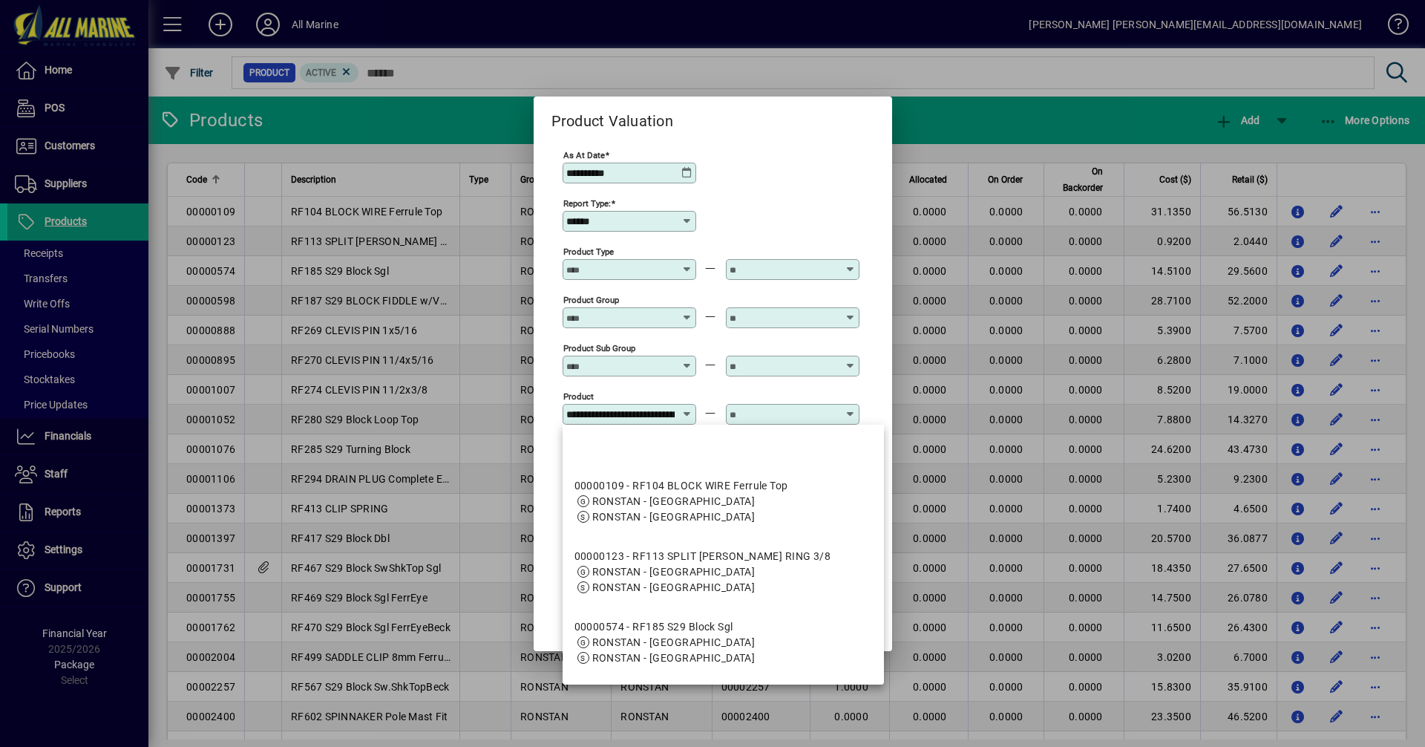
click at [669, 415] on input "**********" at bounding box center [620, 414] width 108 height 12
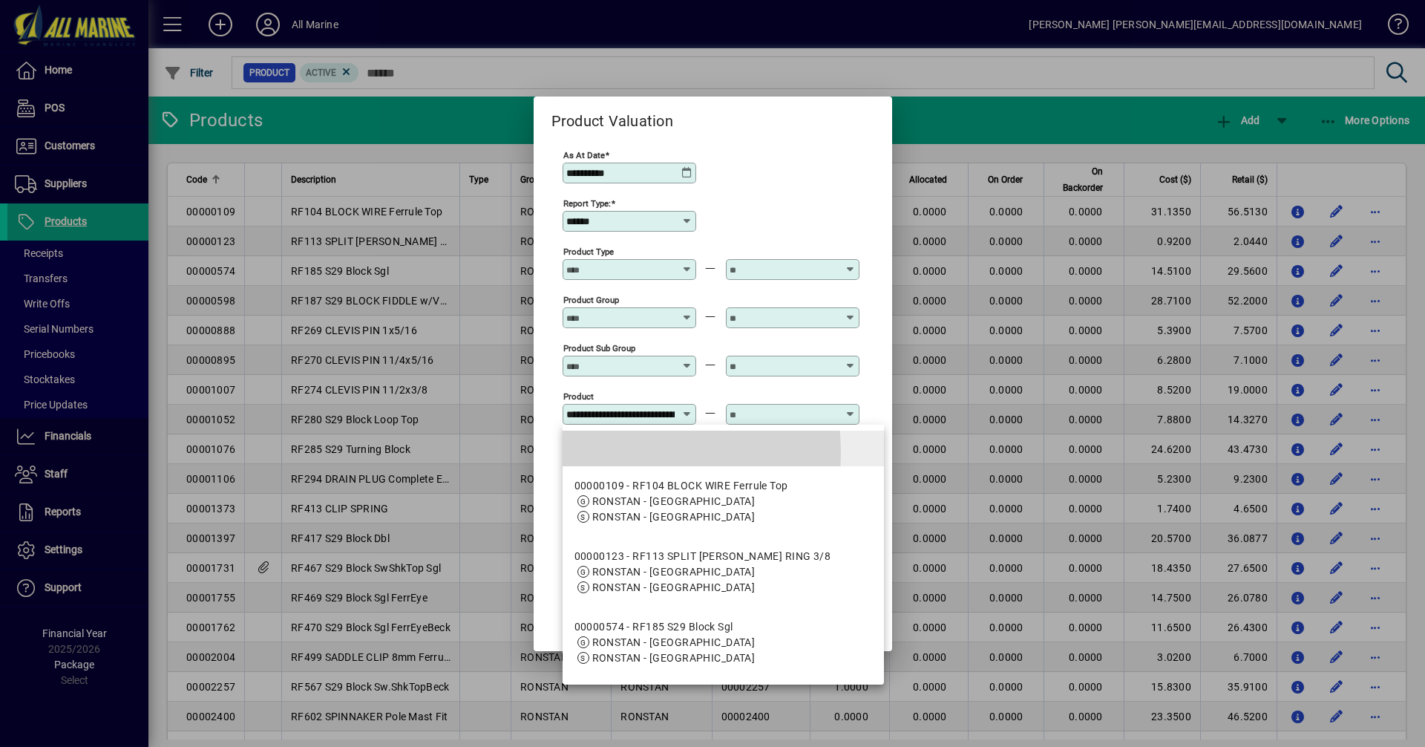
click at [636, 452] on mat-option at bounding box center [724, 449] width 322 height 36
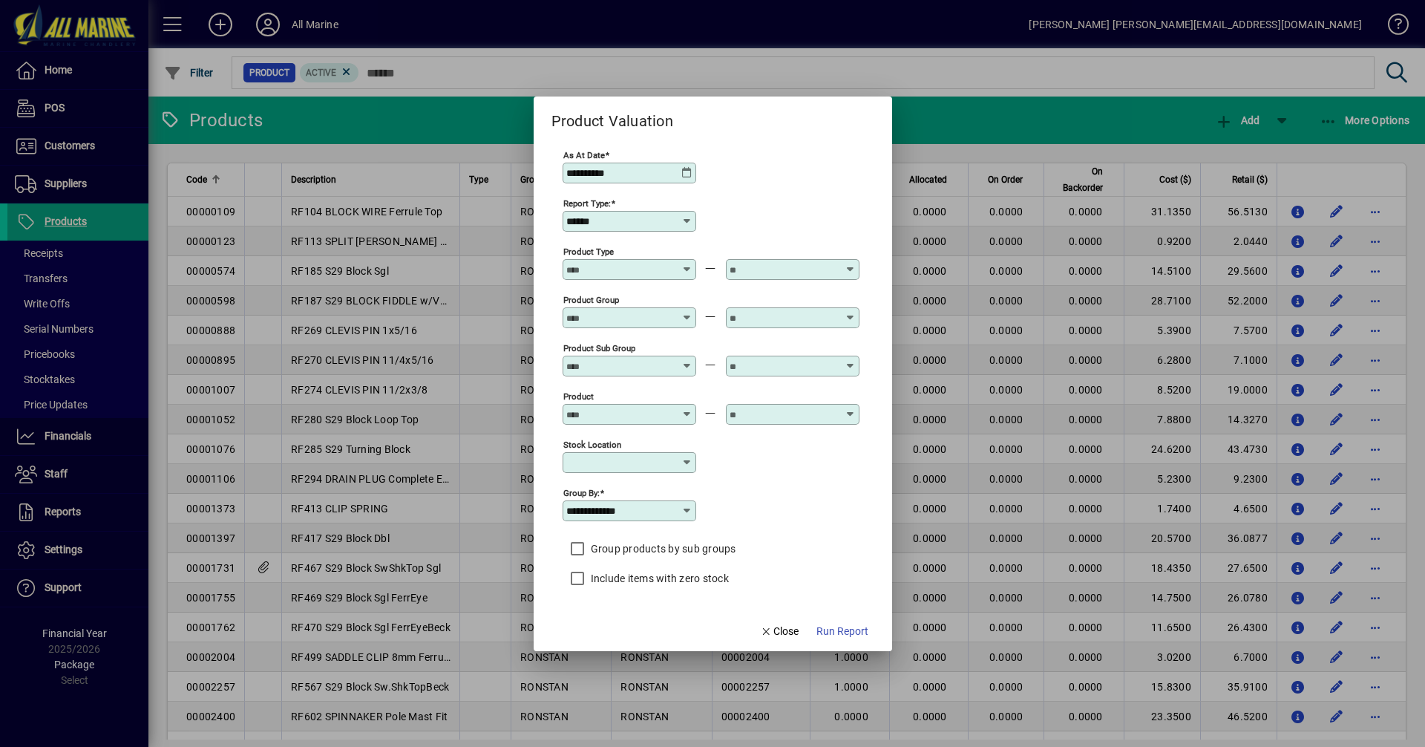
click at [974, 102] on div at bounding box center [712, 373] width 1425 height 747
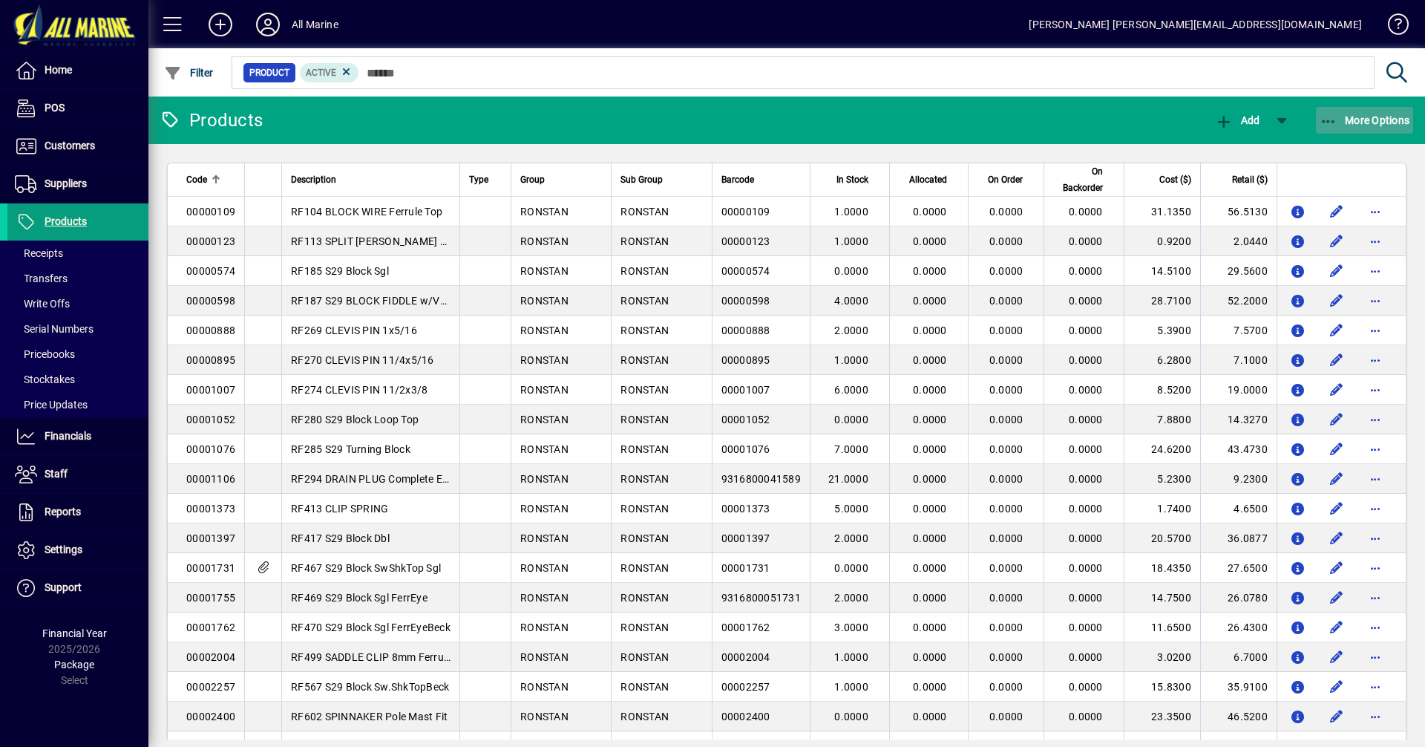
click at [1346, 107] on span "button" at bounding box center [1365, 120] width 98 height 36
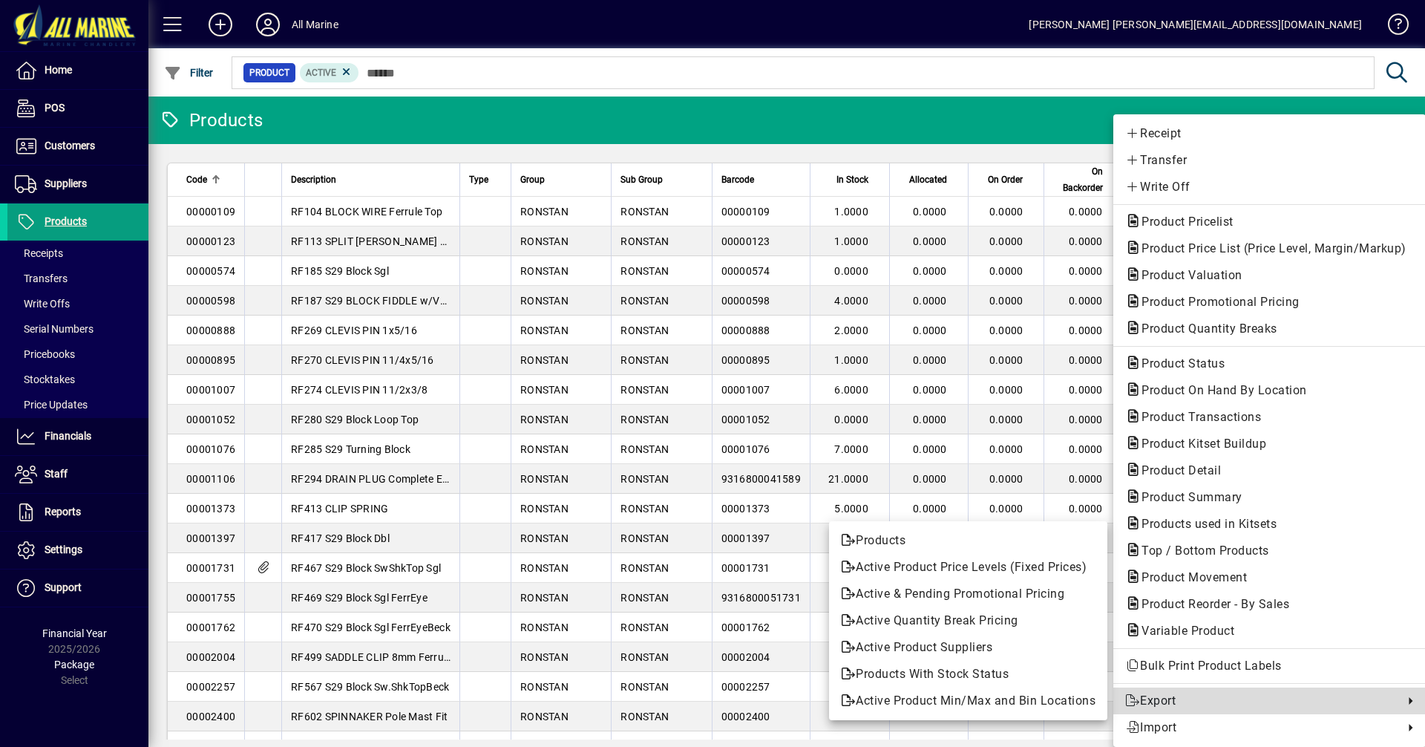
click at [1209, 696] on span "Export" at bounding box center [1261, 701] width 271 height 18
click at [978, 675] on span "Products With Stock Status" at bounding box center [968, 674] width 255 height 18
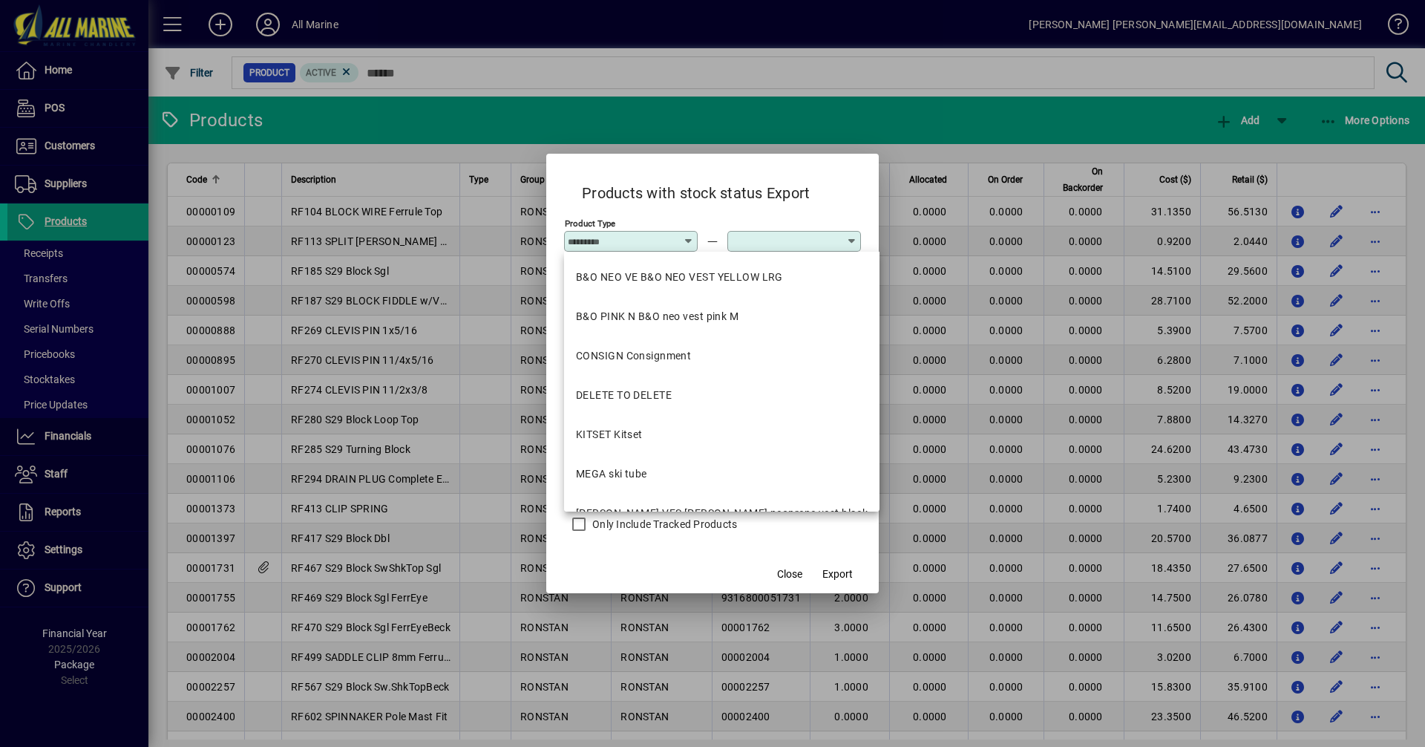
click at [671, 206] on h2 "Products with stock status Export" at bounding box center [696, 190] width 264 height 43
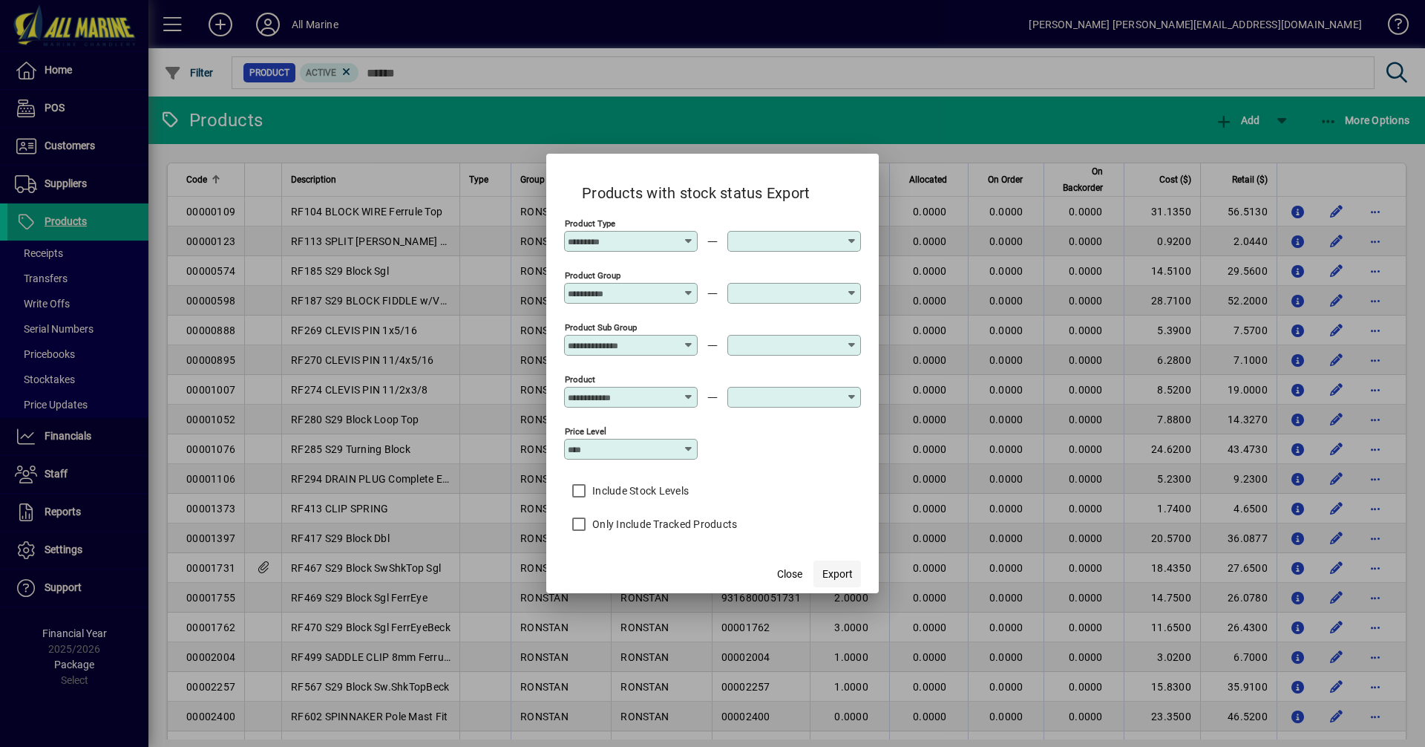
click at [841, 569] on span "Export" at bounding box center [838, 574] width 30 height 16
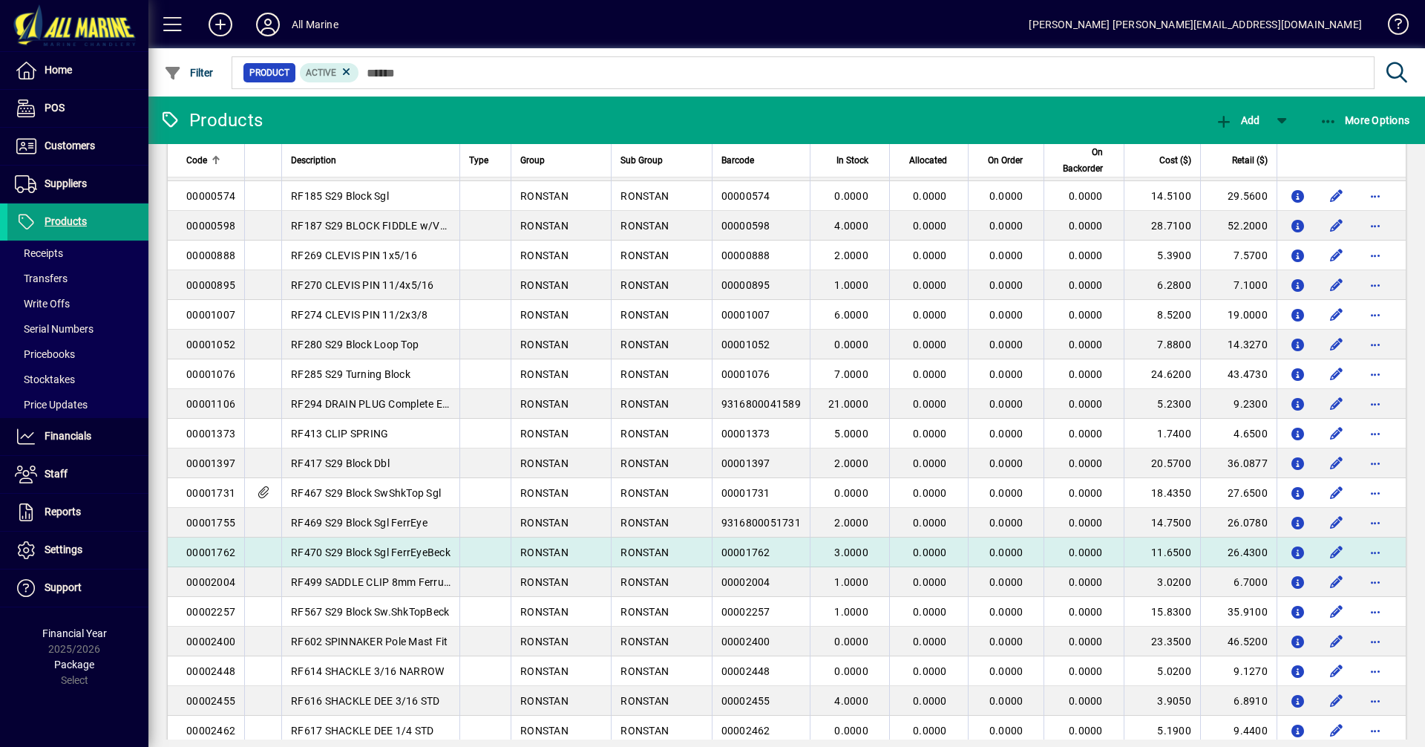
scroll to position [0, 0]
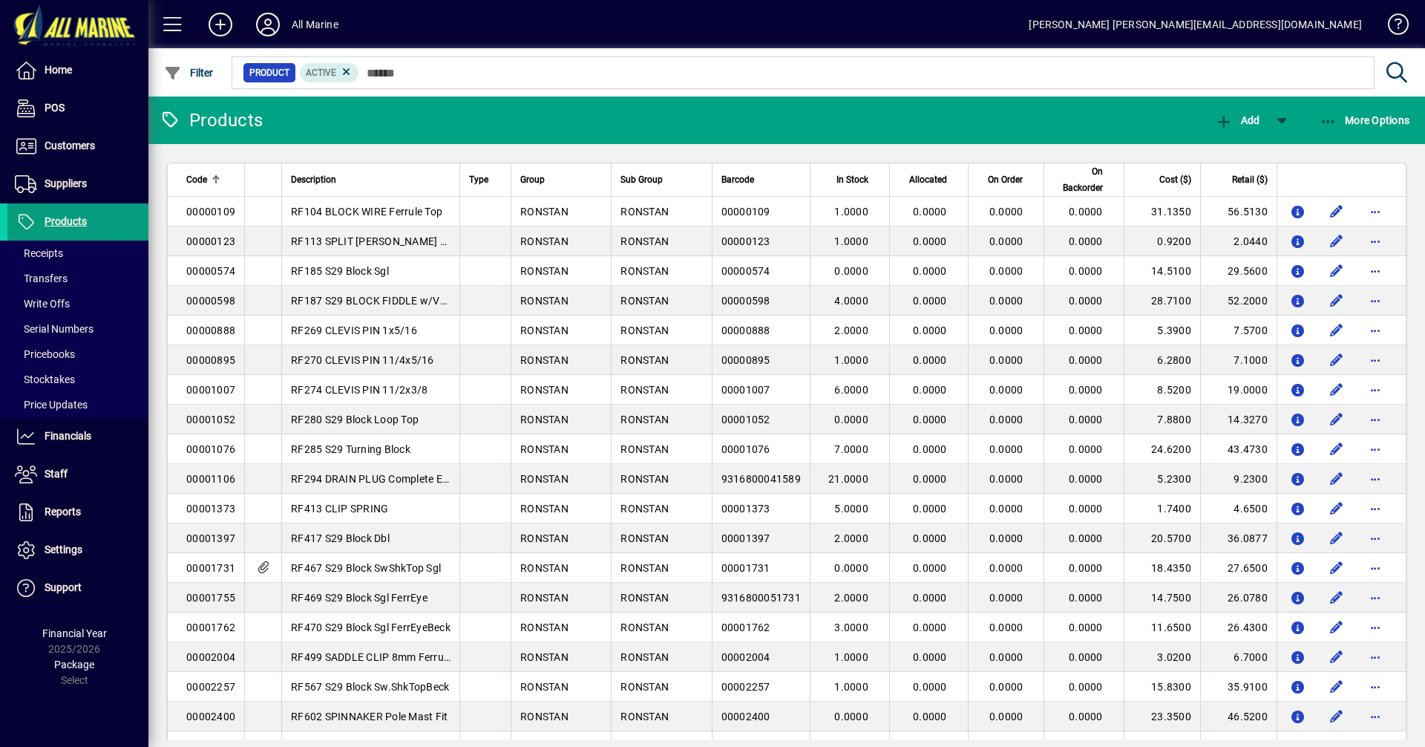
click at [837, 177] on span "In Stock" at bounding box center [853, 180] width 32 height 16
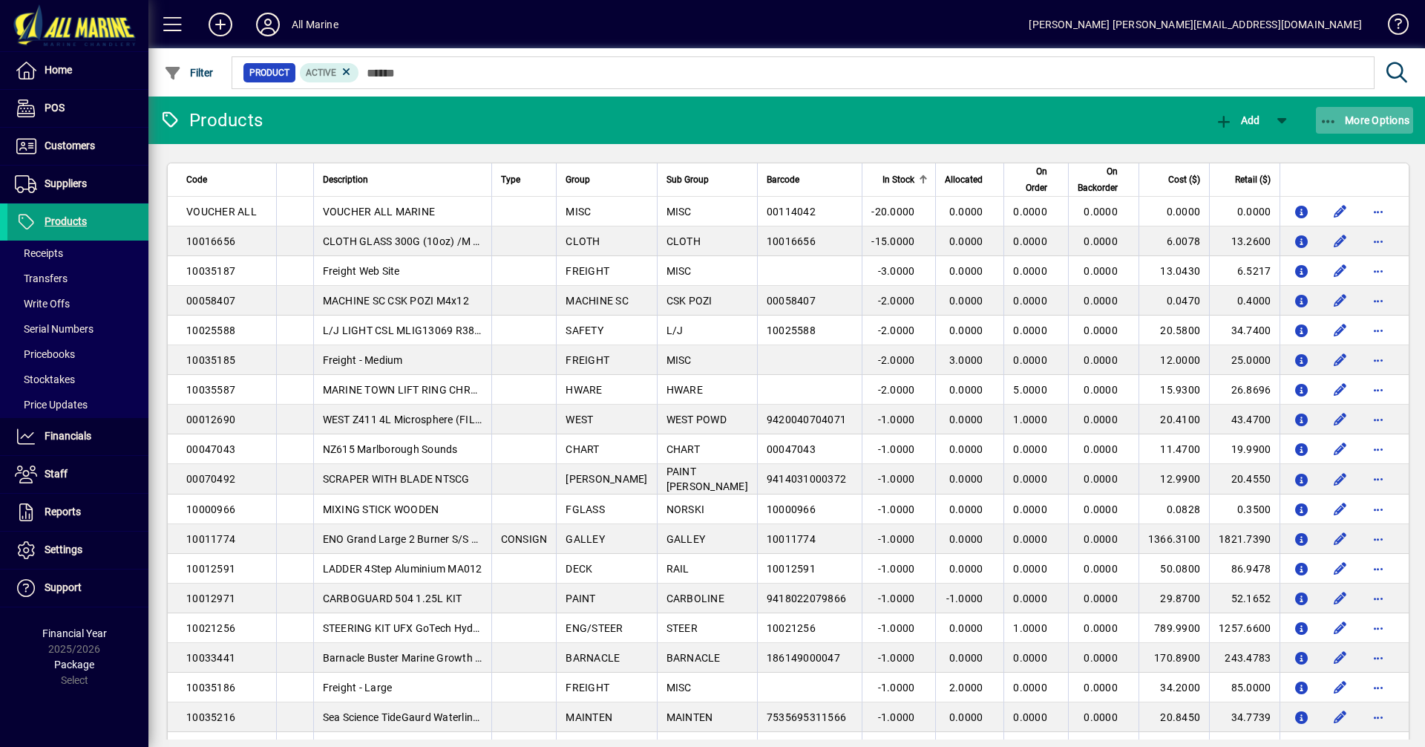
click at [1355, 114] on span "More Options" at bounding box center [1365, 120] width 91 height 12
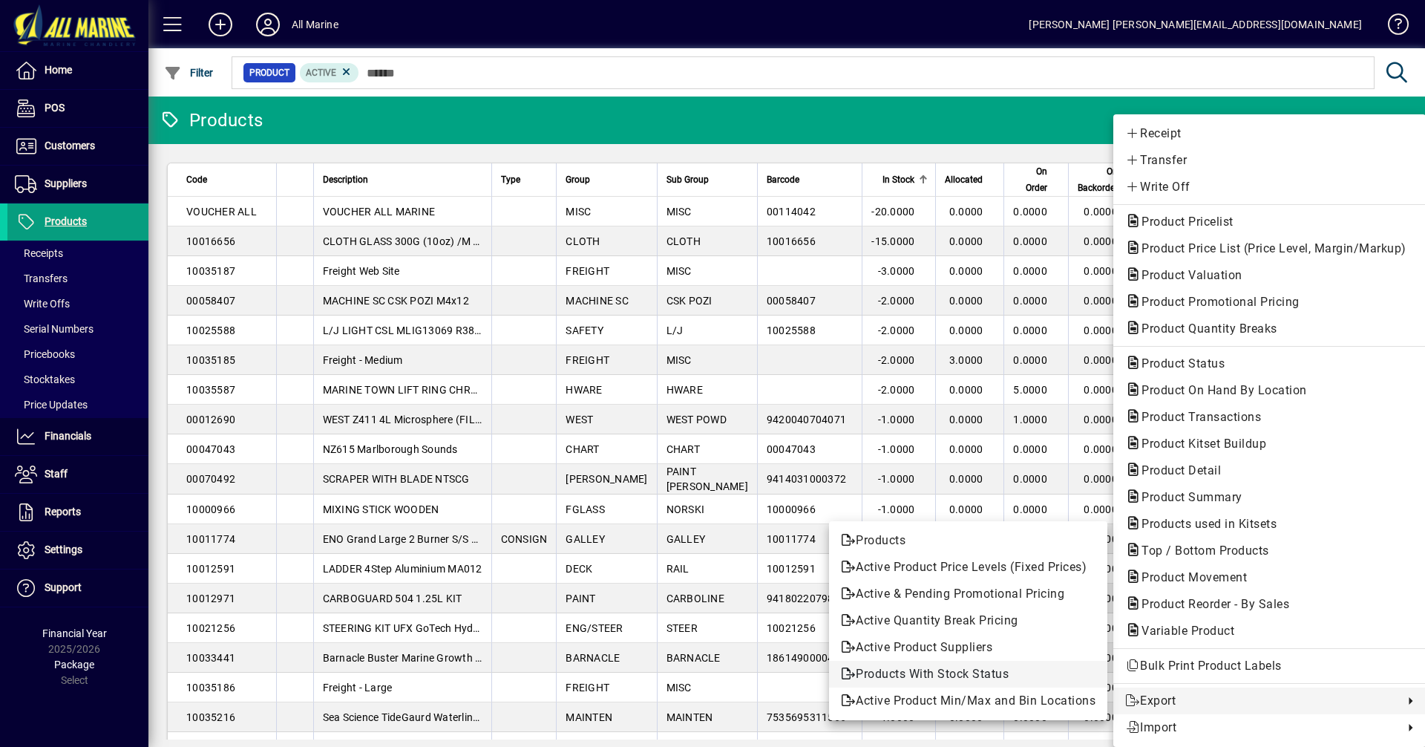
click at [956, 674] on span "Products With Stock Status" at bounding box center [968, 674] width 255 height 18
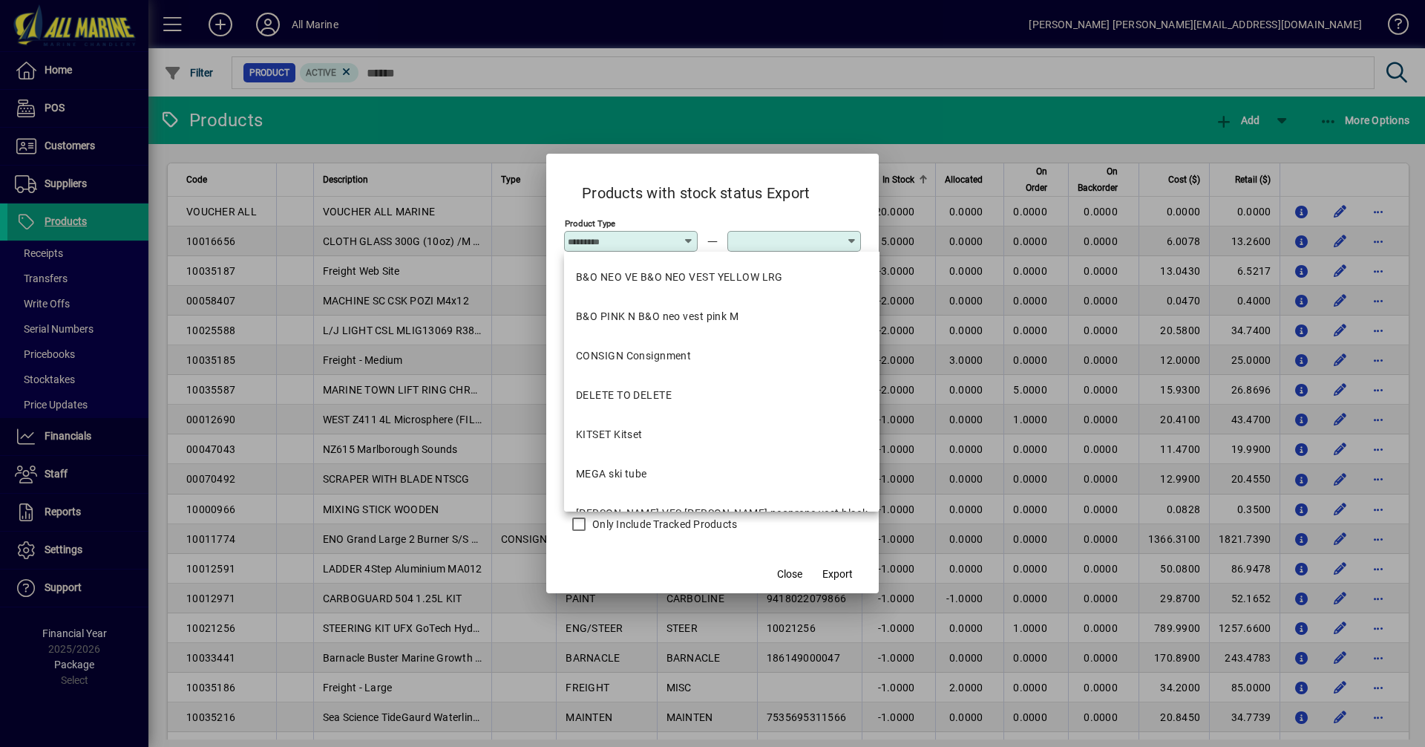
click at [843, 464] on div "Price Level" at bounding box center [712, 446] width 297 height 52
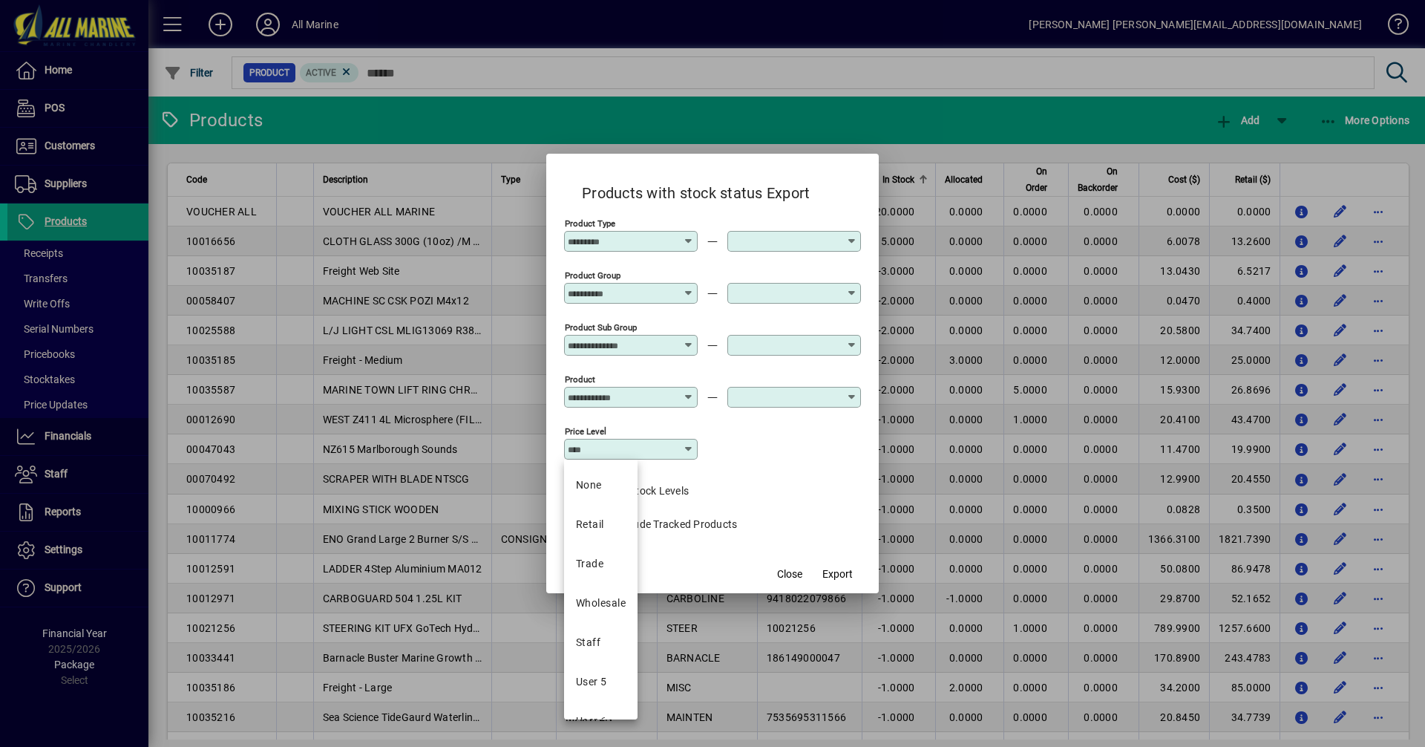
click at [680, 448] on input "Price Level" at bounding box center [625, 449] width 115 height 12
click at [610, 529] on mat-option "Retail" at bounding box center [601, 524] width 74 height 39
type input "******"
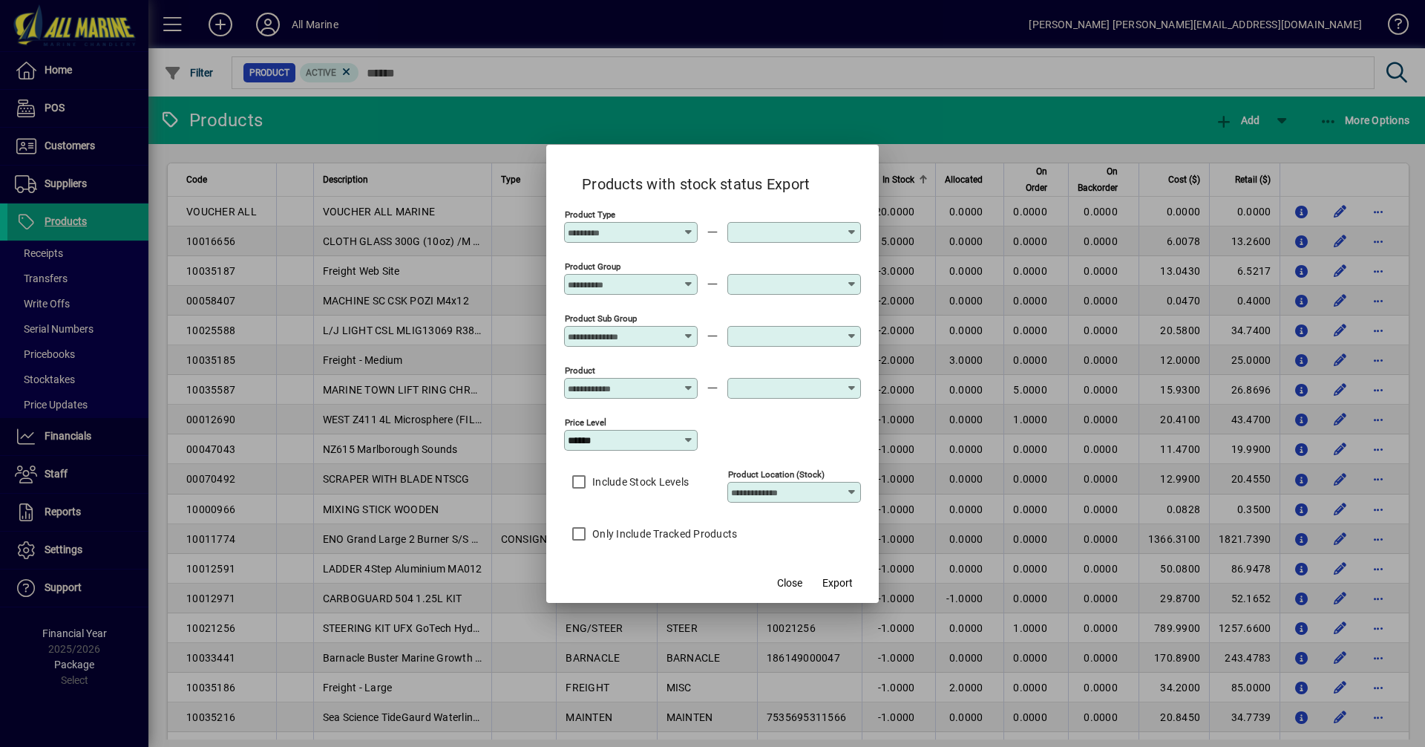
click at [817, 491] on input "Product Location (Stock)" at bounding box center [788, 492] width 115 height 12
click at [770, 535] on span "All locations" at bounding box center [769, 528] width 60 height 16
click at [813, 488] on input "Product Location (Stock)" at bounding box center [788, 492] width 115 height 12
click at [764, 532] on span "All locations" at bounding box center [769, 528] width 60 height 16
click at [806, 489] on input "Product Location (Stock)" at bounding box center [788, 492] width 115 height 12
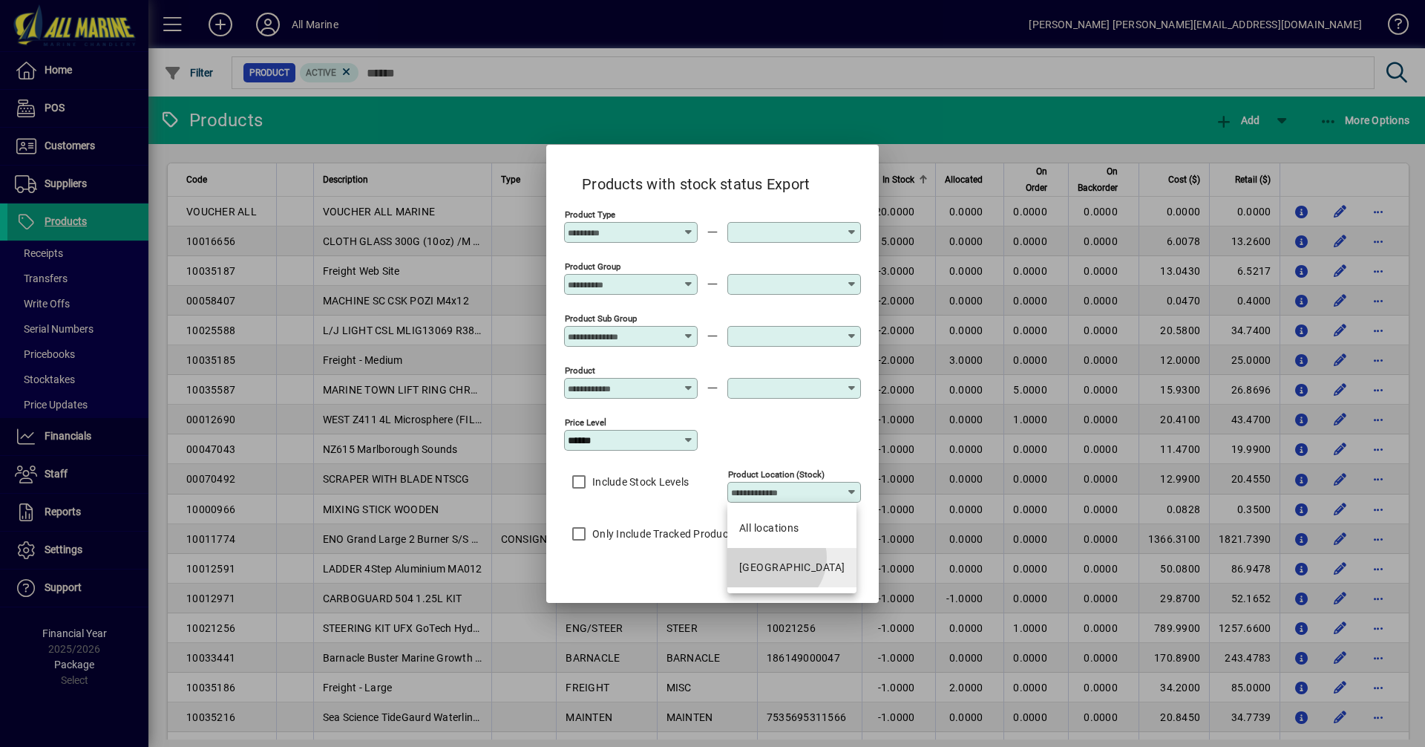
click at [773, 573] on mat-option "[GEOGRAPHIC_DATA]" at bounding box center [792, 567] width 129 height 39
type input "*********"
click at [848, 490] on icon at bounding box center [852, 492] width 12 height 12
click at [772, 575] on div "[GEOGRAPHIC_DATA]" at bounding box center [791, 568] width 105 height 16
click at [837, 490] on input "*********" at bounding box center [788, 492] width 115 height 12
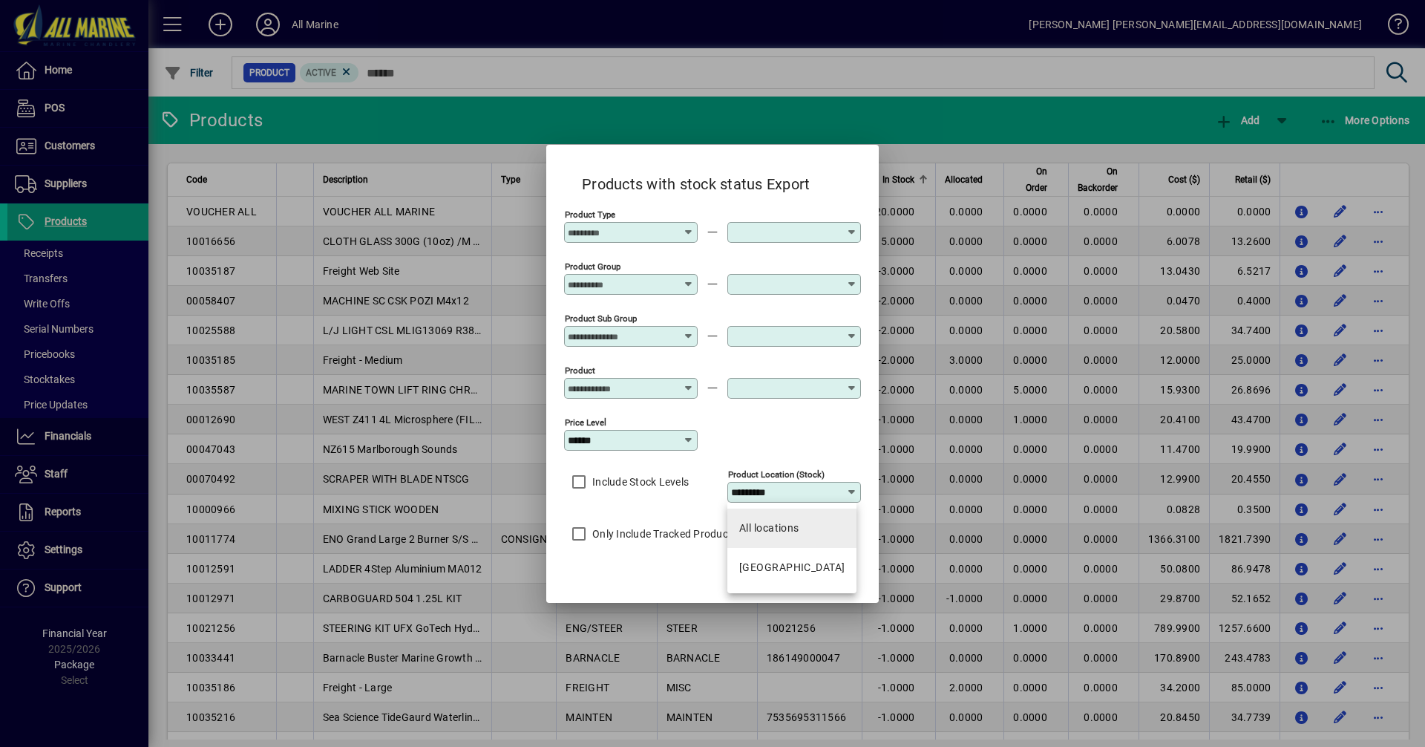
click at [752, 536] on span "All locations" at bounding box center [769, 528] width 60 height 16
click at [848, 588] on span "Export" at bounding box center [838, 583] width 30 height 16
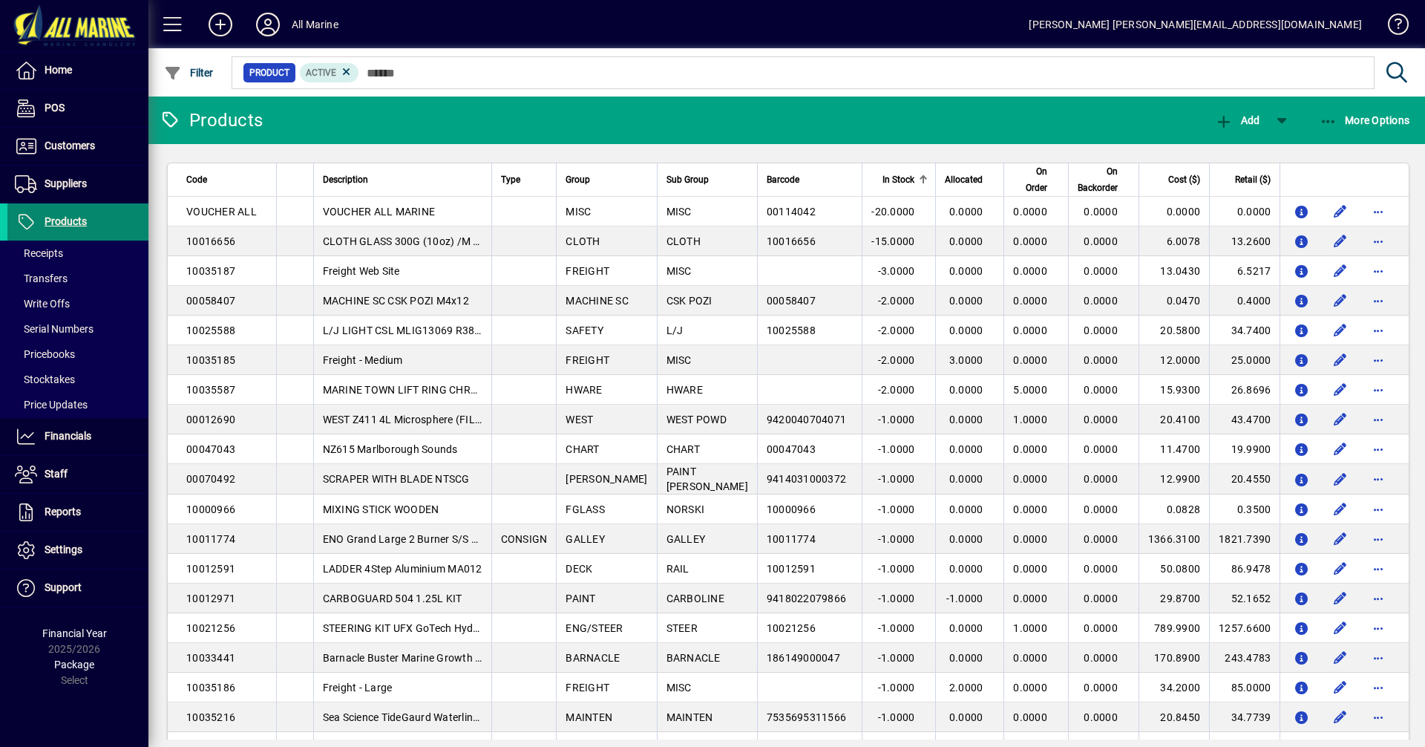
click at [68, 215] on span "Products" at bounding box center [66, 221] width 42 height 12
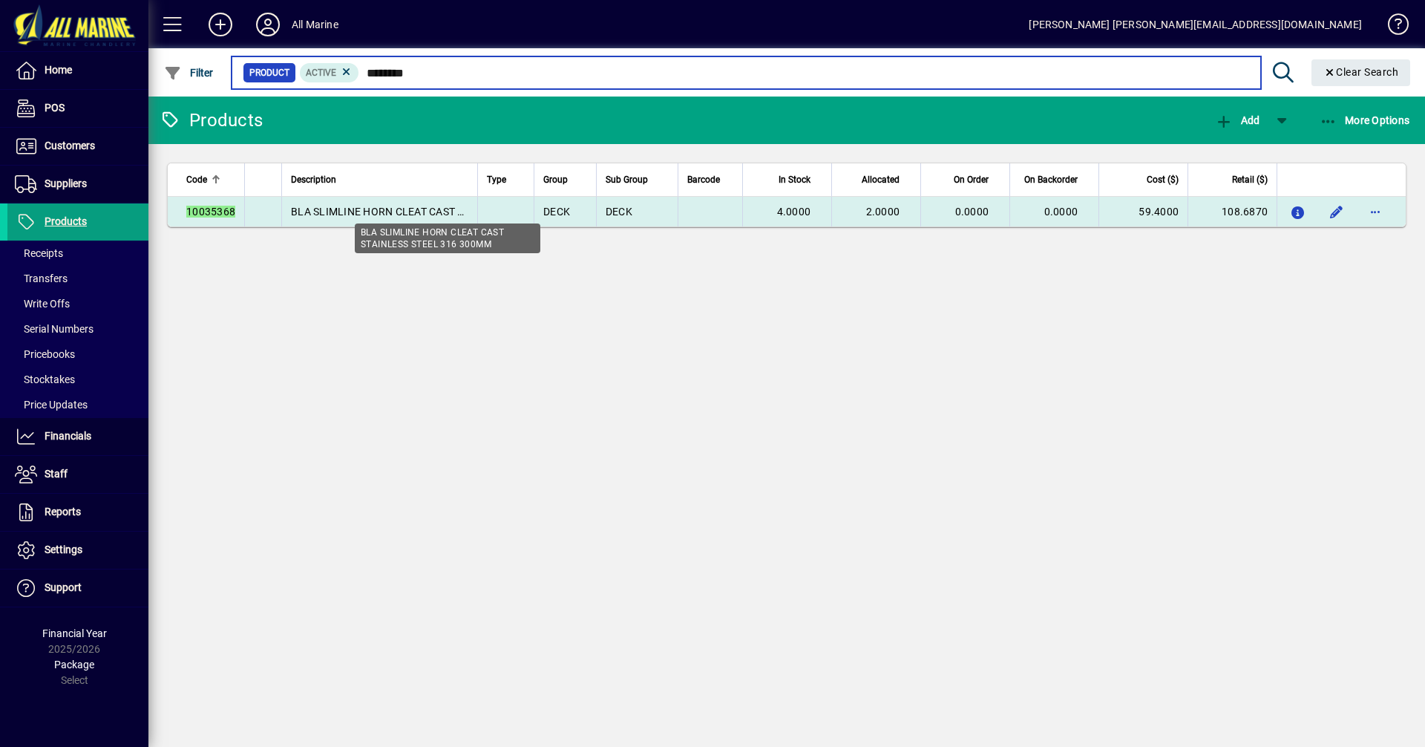
type input "********"
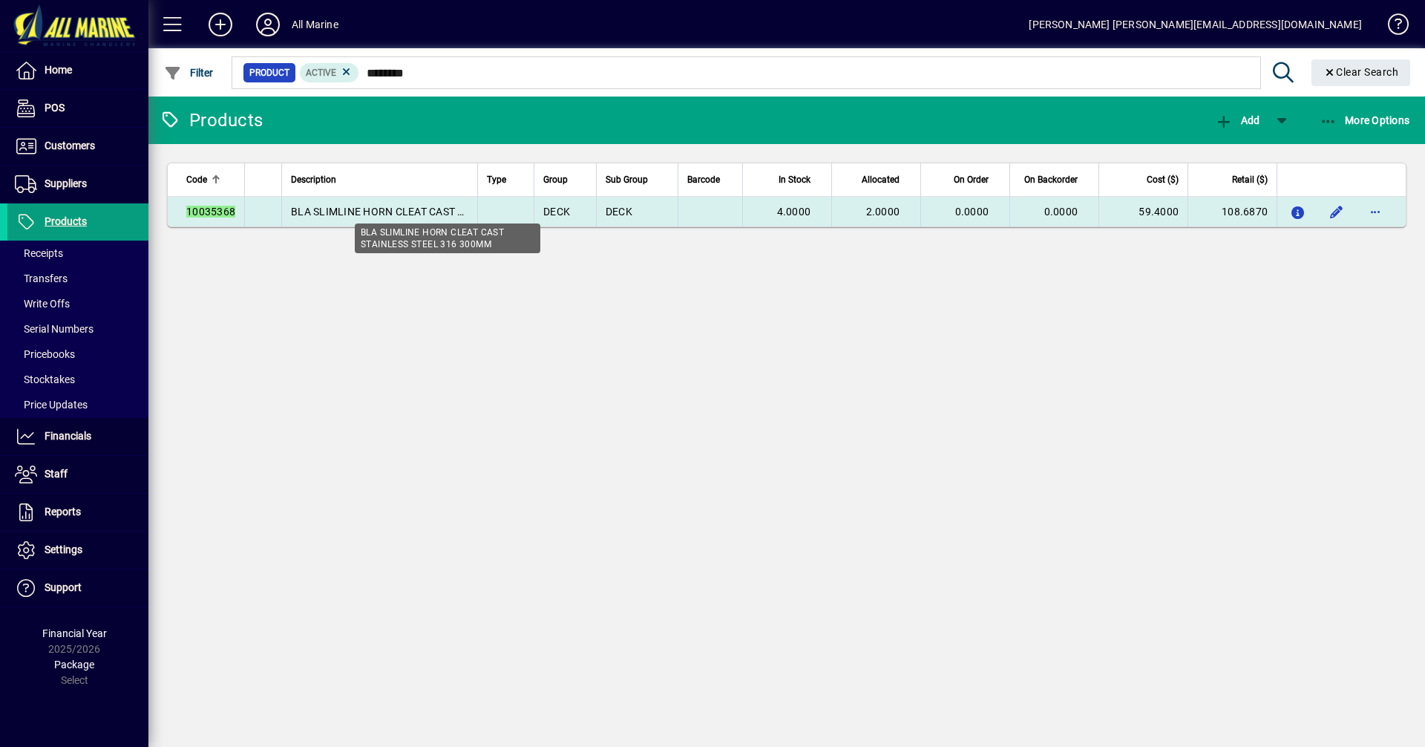
click at [406, 206] on span "BLA SLIMLINE HORN CLEAT CAST STAINLESS STEEL 316 300MM" at bounding box center [447, 212] width 313 height 12
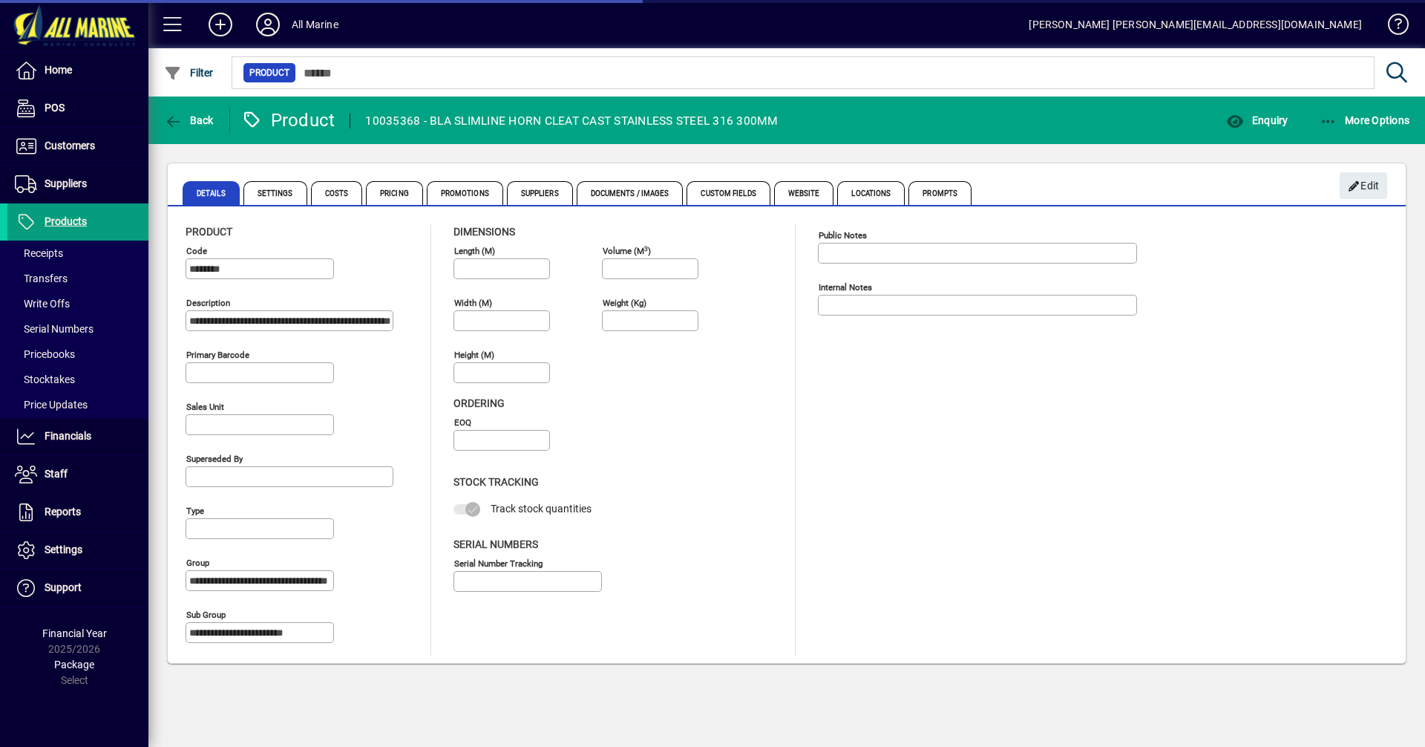
type input "****"
drag, startPoint x: 432, startPoint y: 119, endPoint x: 832, endPoint y: 95, distance: 400.9
click at [832, 95] on mat-drawer-content "**********" at bounding box center [786, 373] width 1277 height 747
click at [741, 119] on div "10035368 - BLA SLIMLINE HORN CLEAT CAST STAINLESS STEEL 316 300MM" at bounding box center [571, 121] width 413 height 24
click at [783, 119] on mat-toolbar-row "Back Product 10035368 - BLA SLIMLINE HORN CLEAT CAST STAINLESS STEEL 316 300MM …" at bounding box center [786, 121] width 1277 height 48
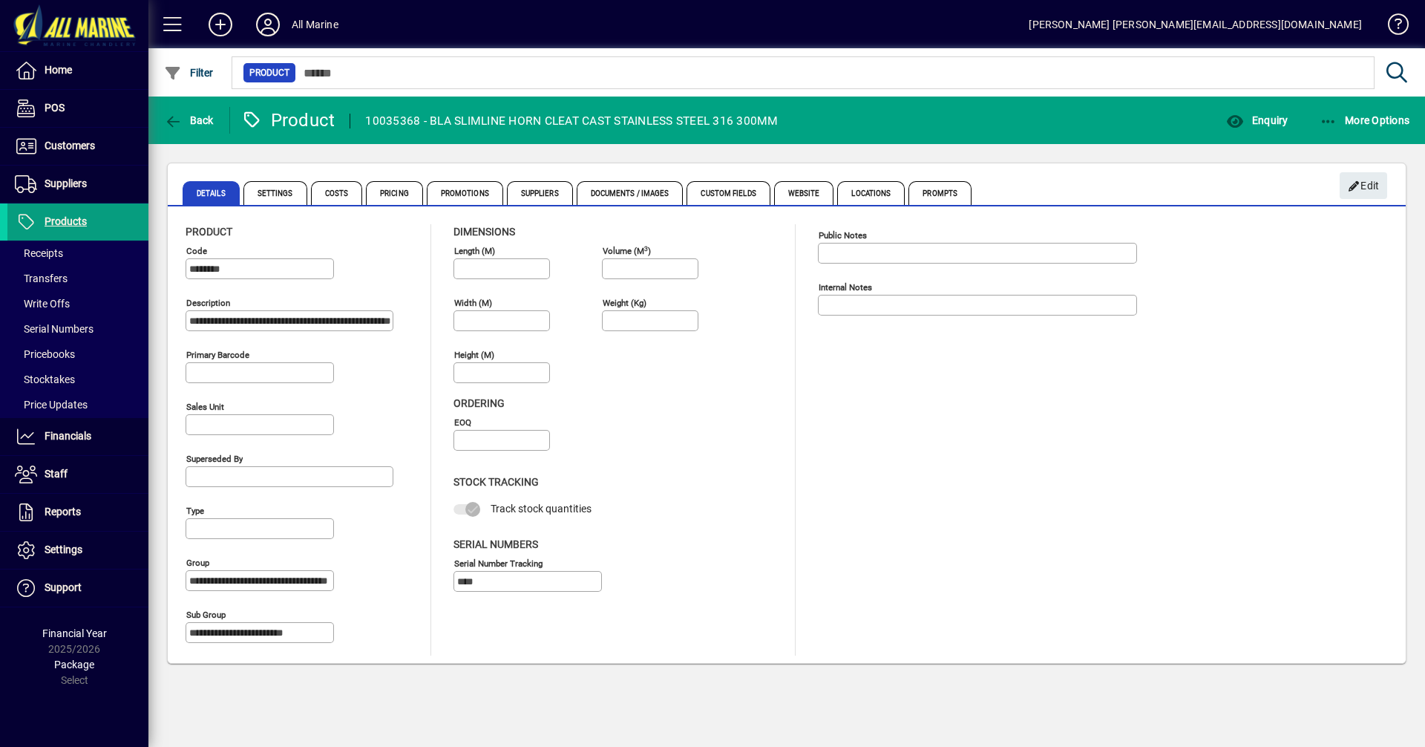
drag, startPoint x: 435, startPoint y: 120, endPoint x: 794, endPoint y: 117, distance: 358.6
click at [794, 117] on mat-toolbar-row "Back Product 10035368 - BLA SLIMLINE HORN CLEAT CAST STAINLESS STEEL 316 300MM …" at bounding box center [786, 121] width 1277 height 48
copy div "BLA SLIMLINE HORN CLEAT CAST STAINLESS STEEL 316 300MM"
click at [534, 193] on span "Suppliers" at bounding box center [540, 193] width 66 height 24
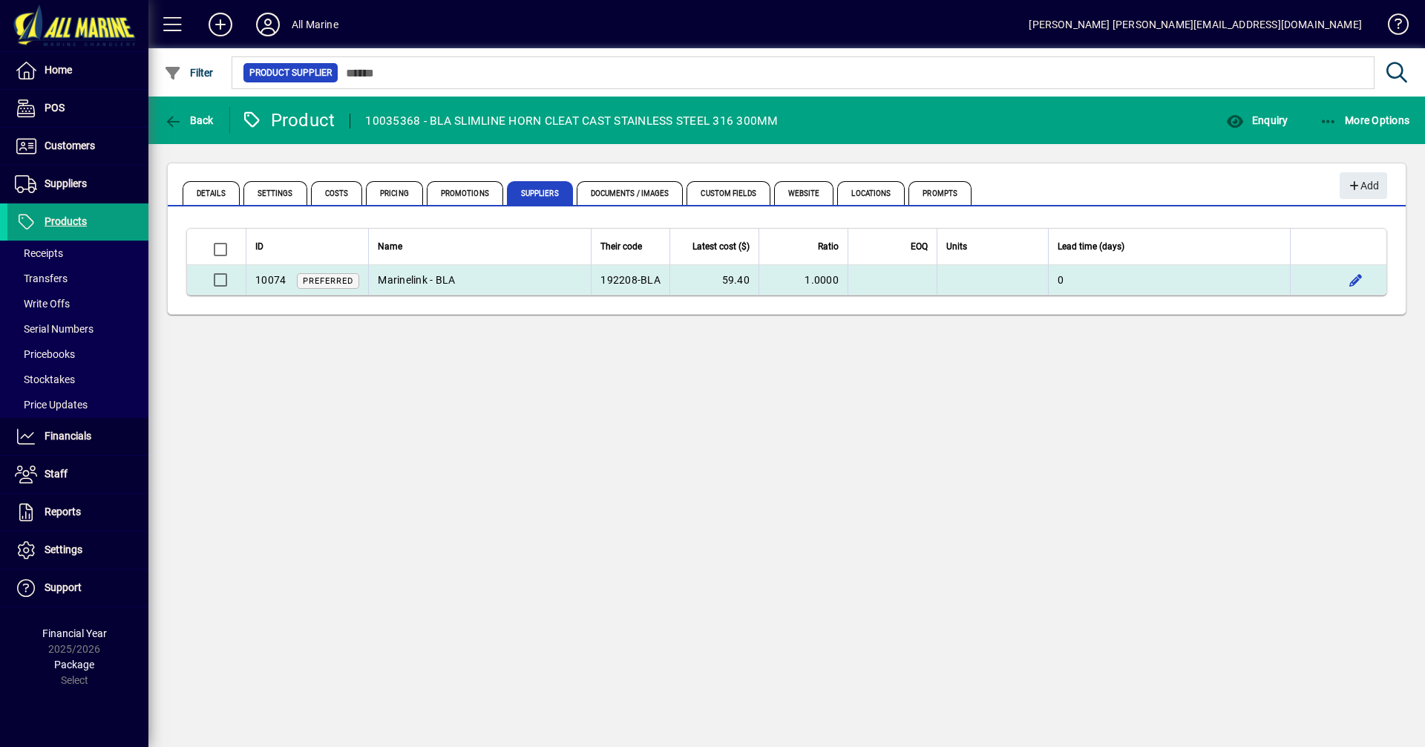
click at [621, 278] on td "192208-BLA" at bounding box center [630, 280] width 79 height 30
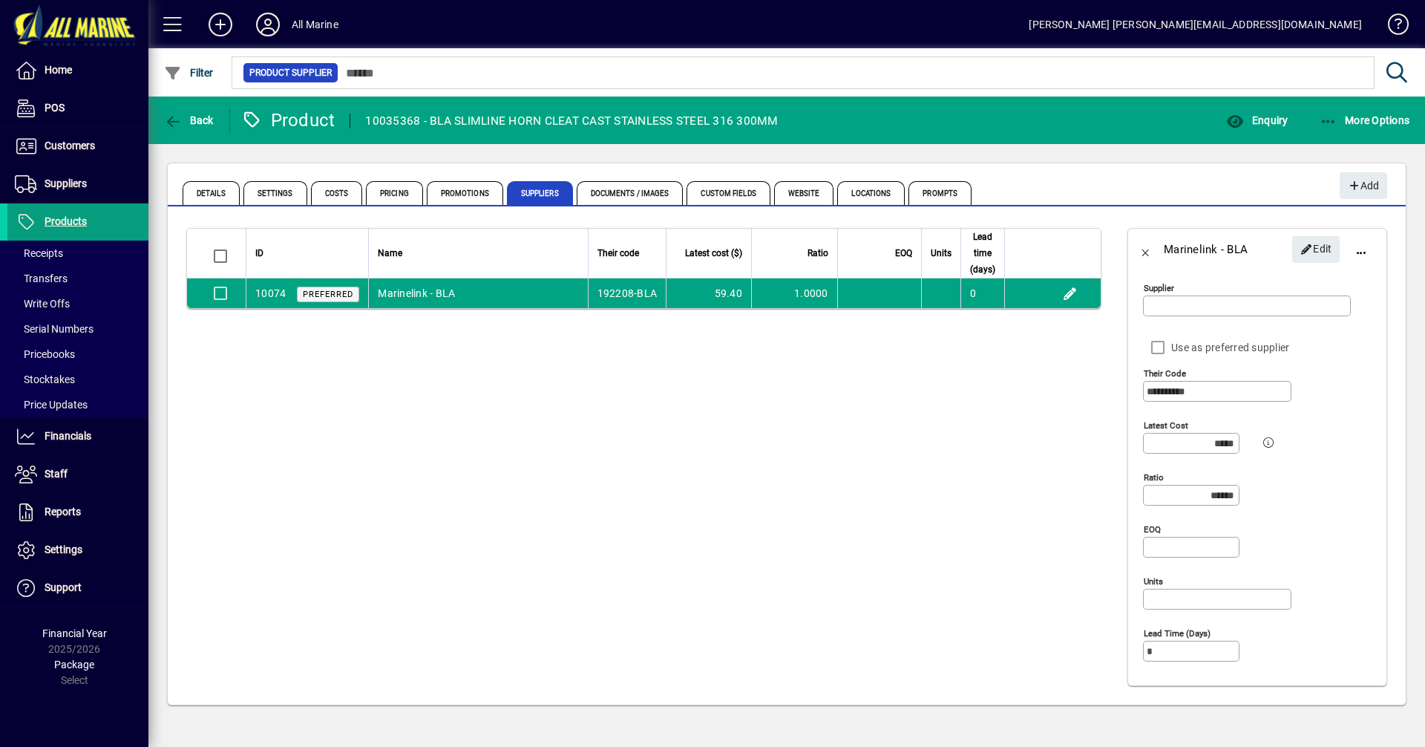
type input "**********"
drag, startPoint x: 1224, startPoint y: 388, endPoint x: 1186, endPoint y: 388, distance: 37.9
click at [1128, 386] on div "**********" at bounding box center [1253, 470] width 251 height 408
